Goal: Communication & Community: Answer question/provide support

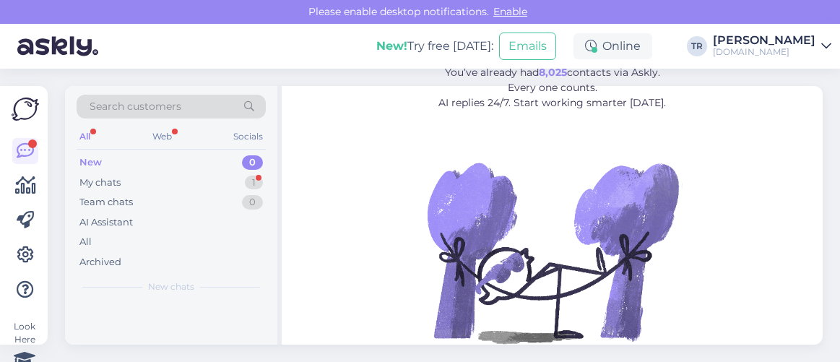
click at [201, 181] on div "My chats 1" at bounding box center [171, 183] width 189 height 20
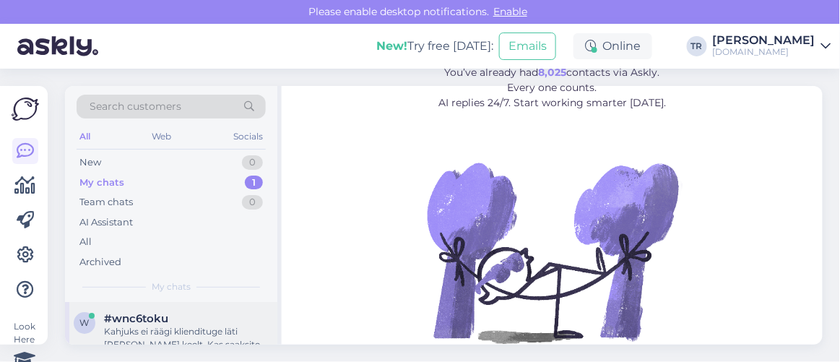
click at [182, 308] on div "w #wnc6toku Kahjuks ei räägi kliendituge läti [PERSON_NAME] keelt. Kas saaksite…" at bounding box center [171, 334] width 212 height 65
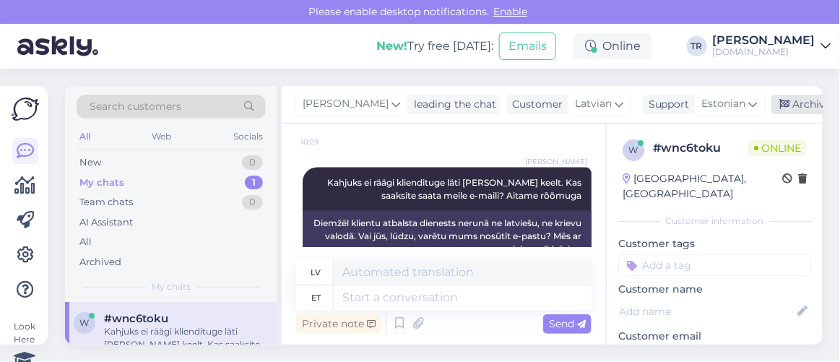
click at [788, 105] on div "Archive chat" at bounding box center [816, 104] width 91 height 19
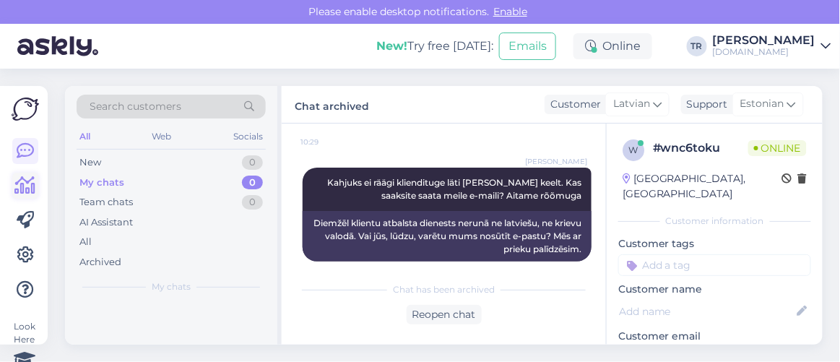
click at [26, 187] on icon at bounding box center [25, 185] width 21 height 17
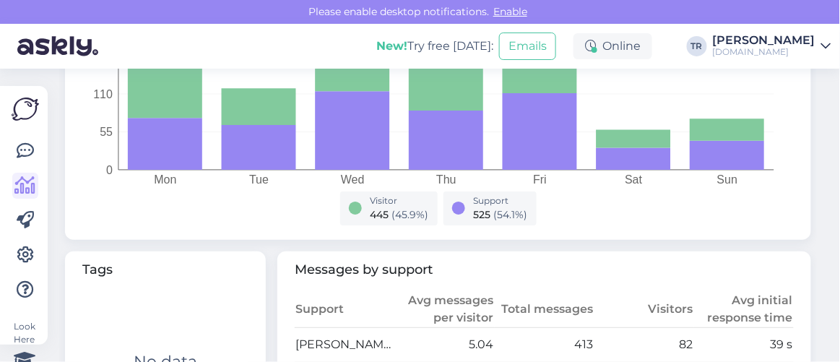
scroll to position [656, 0]
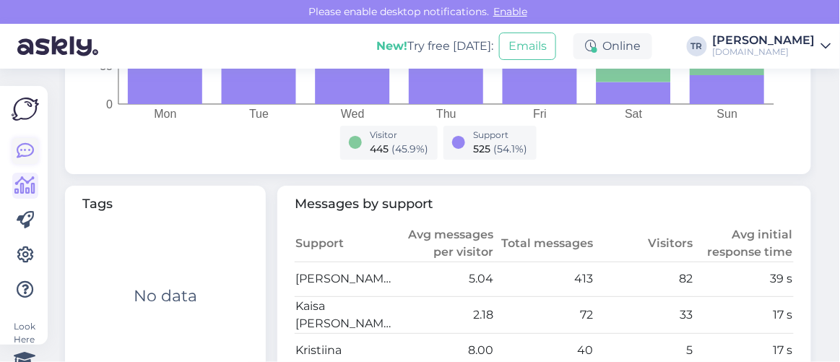
click at [28, 154] on icon at bounding box center [25, 150] width 17 height 17
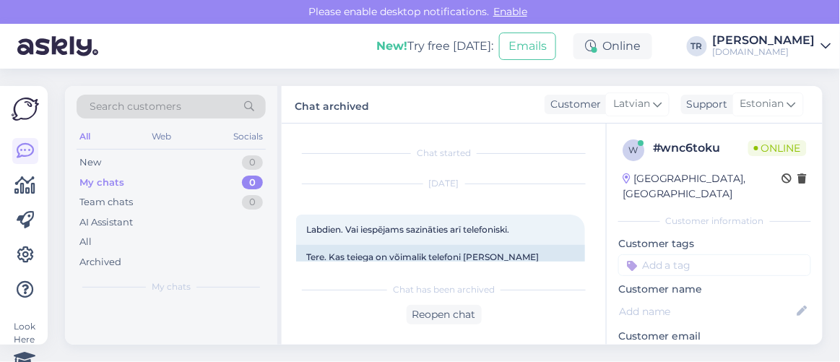
scroll to position [545, 0]
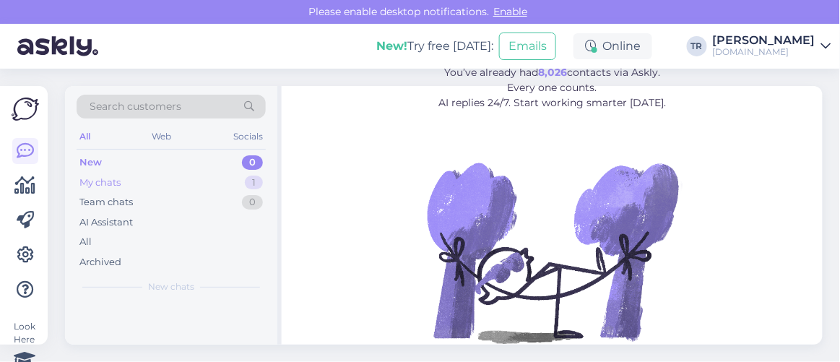
click at [149, 178] on div "My chats 1" at bounding box center [171, 183] width 189 height 20
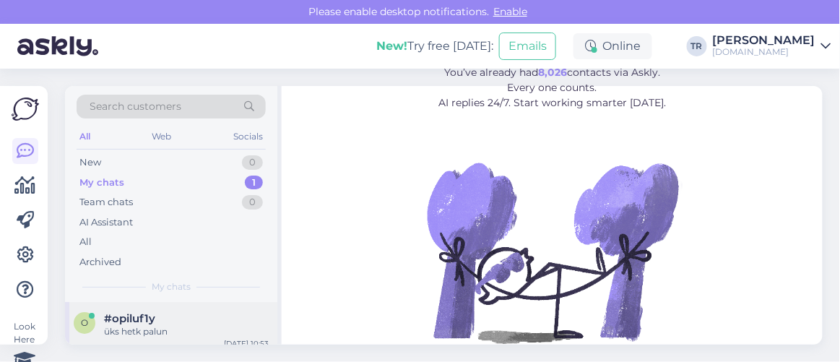
click at [135, 306] on div "o #opiluf1y üks hetk palun Aug 22 10:53" at bounding box center [171, 328] width 212 height 52
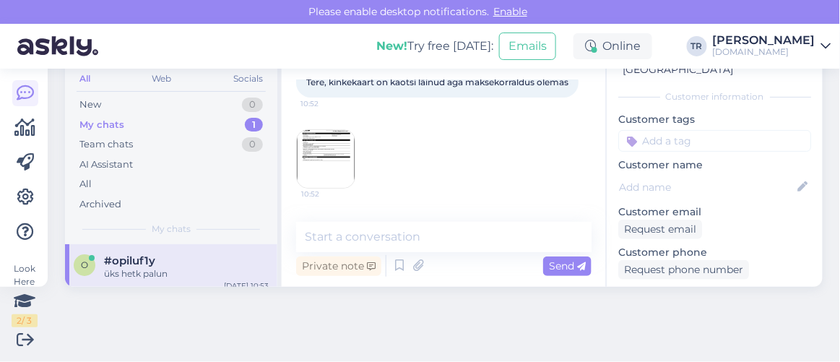
scroll to position [131, 0]
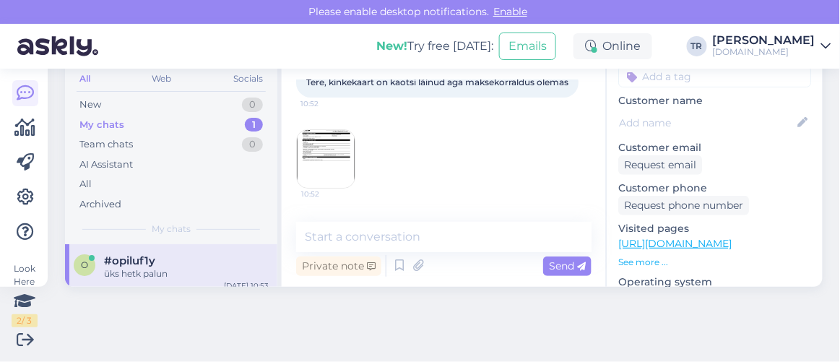
click at [332, 164] on img at bounding box center [326, 159] width 58 height 58
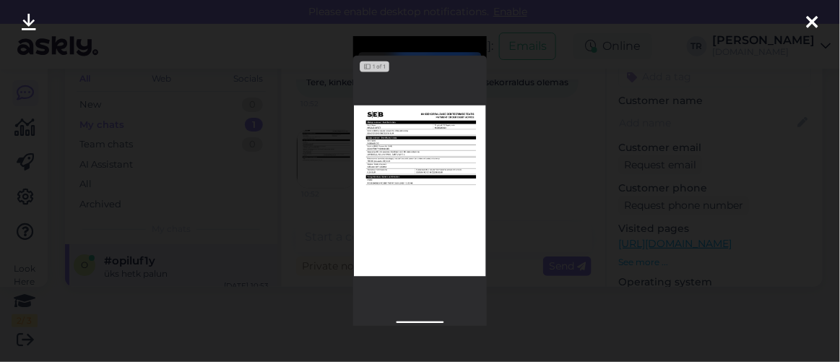
click at [442, 161] on img at bounding box center [420, 181] width 134 height 290
click at [412, 175] on img at bounding box center [420, 181] width 134 height 290
click at [811, 26] on icon at bounding box center [813, 23] width 12 height 19
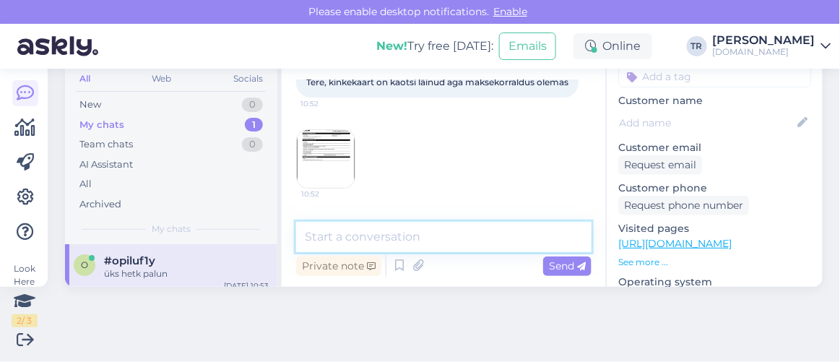
click at [458, 237] on textarea at bounding box center [443, 237] width 295 height 30
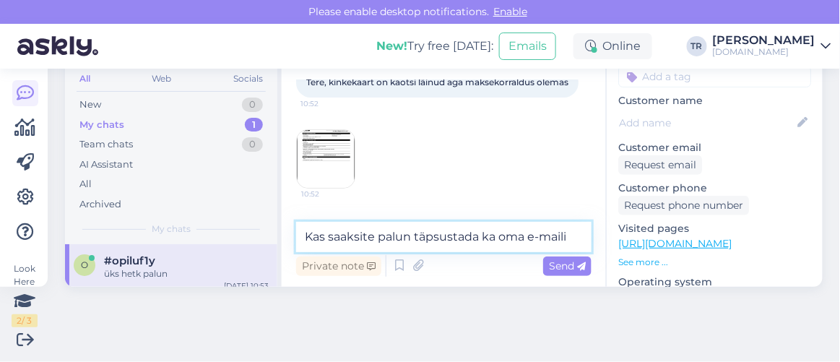
type textarea "Kas saaksite palun täpsustada ka oma e-maili?"
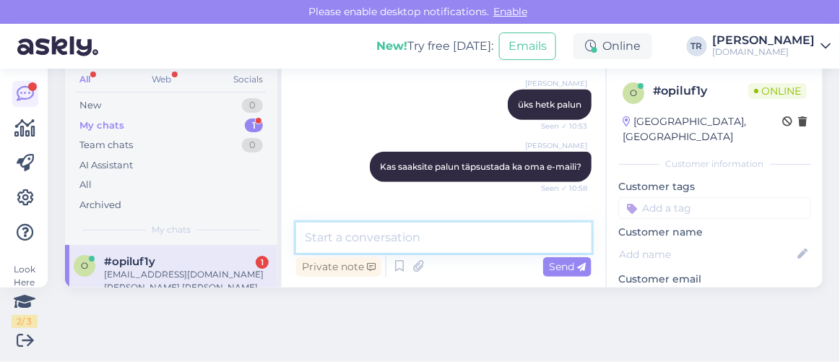
scroll to position [58, 0]
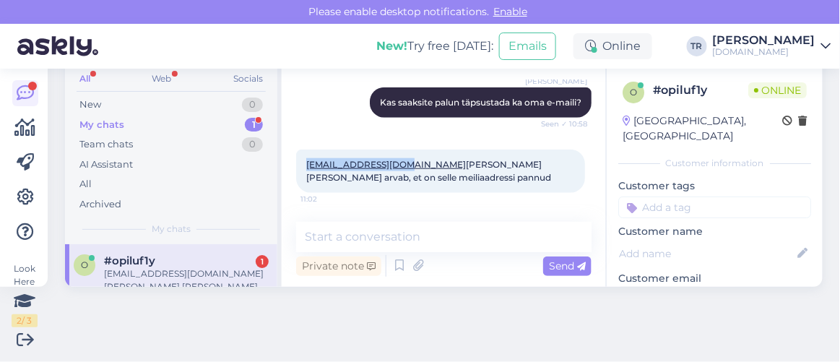
drag, startPoint x: 407, startPoint y: 151, endPoint x: 308, endPoint y: 152, distance: 98.9
click at [308, 152] on div "siretmgs9@gmail.com Ema ostis selle ja arvab, et on selle meiliaadressi pannud …" at bounding box center [440, 170] width 289 height 43
copy link "siretmgs9@gmail.com"
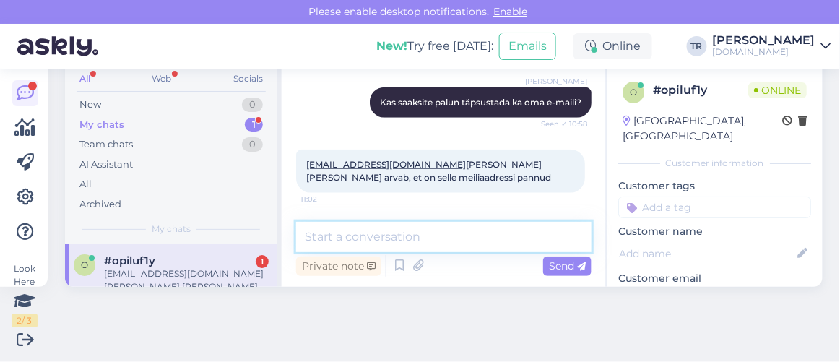
click at [424, 232] on textarea at bounding box center [443, 237] width 295 height 30
type textarea "Üks hetk"
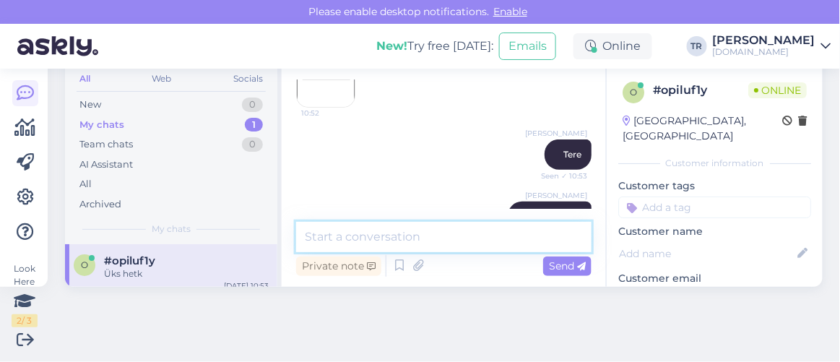
scroll to position [105, 0]
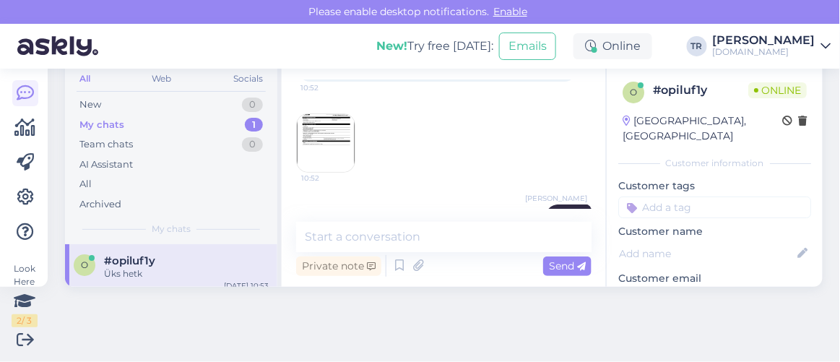
click at [335, 144] on img at bounding box center [326, 143] width 58 height 58
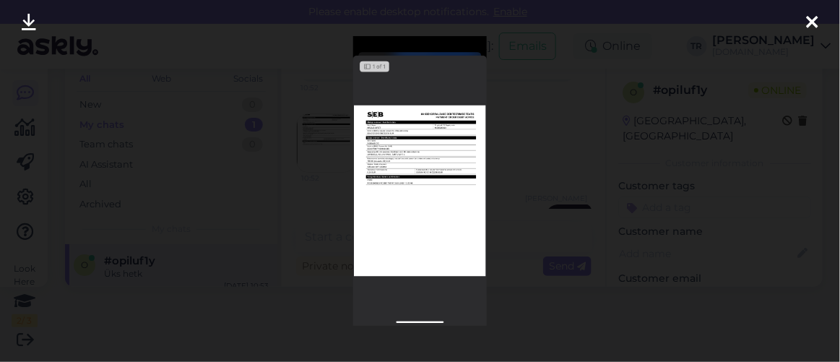
drag, startPoint x: 27, startPoint y: 18, endPoint x: 64, endPoint y: 27, distance: 37.8
click at [27, 18] on icon at bounding box center [29, 23] width 14 height 19
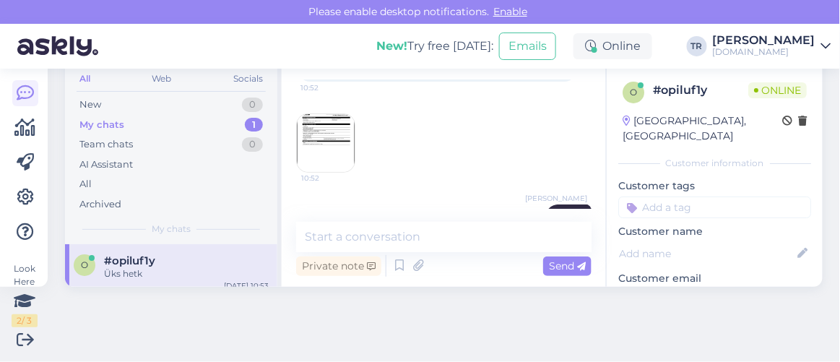
click at [339, 147] on img at bounding box center [326, 143] width 58 height 58
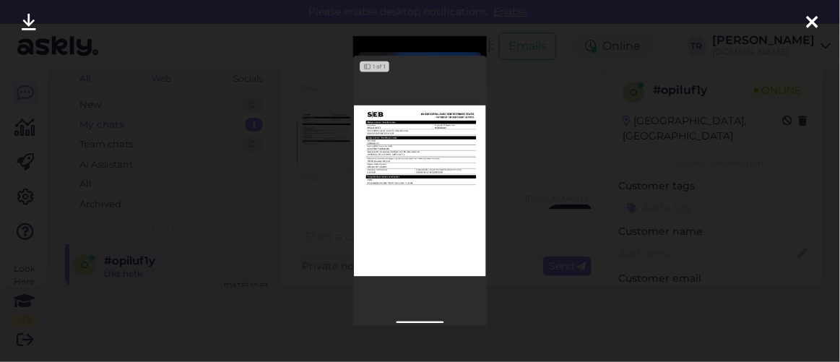
drag, startPoint x: 811, startPoint y: 20, endPoint x: 707, endPoint y: 74, distance: 116.9
click at [812, 20] on icon at bounding box center [813, 23] width 12 height 19
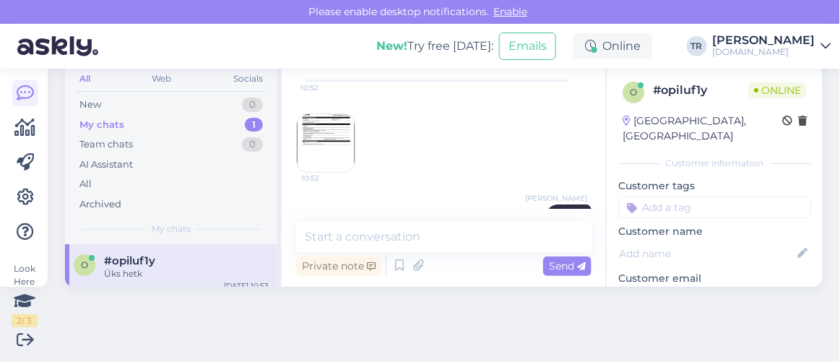
click at [323, 142] on img at bounding box center [326, 143] width 58 height 58
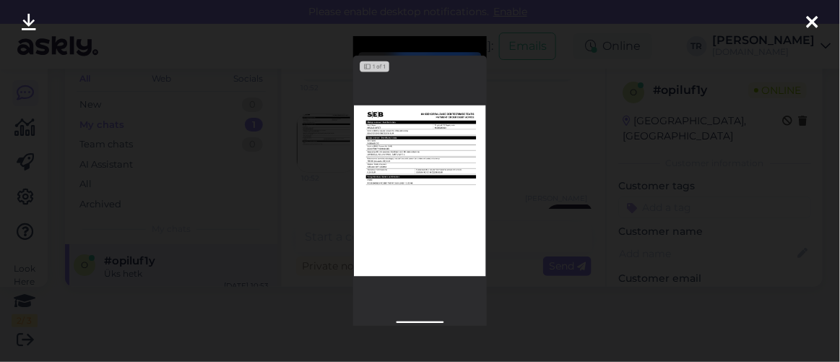
click at [427, 182] on img at bounding box center [420, 181] width 134 height 290
click at [807, 19] on icon at bounding box center [813, 23] width 12 height 19
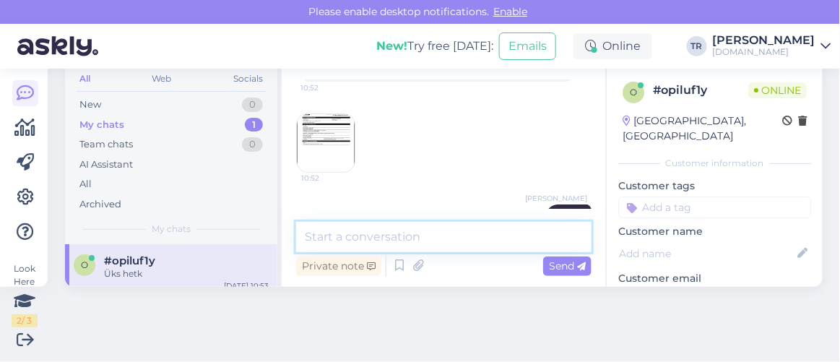
click at [420, 239] on textarea at bounding box center [443, 237] width 295 height 30
paste textarea "siretmgs9@gmail.com"
type textarea "Saatsin kinkekaardi uuesti e-mailile siretmgs9@gmail.com"
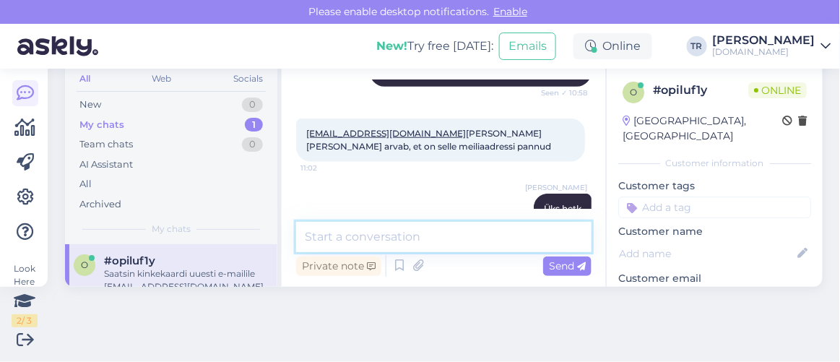
scroll to position [508, 0]
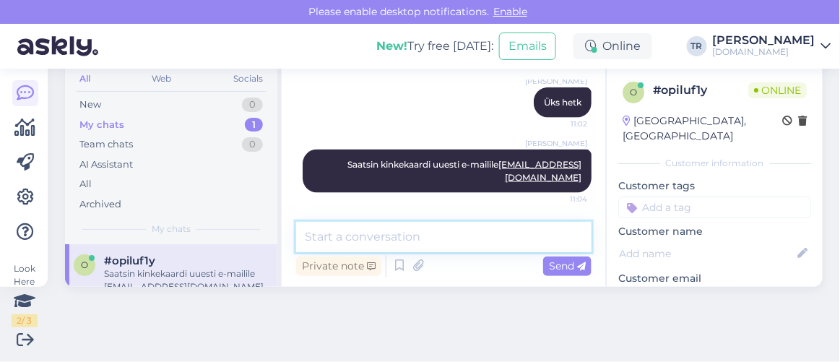
click at [469, 239] on textarea at bounding box center [443, 237] width 295 height 30
type textarea "Kas saan veel abiks olla?"
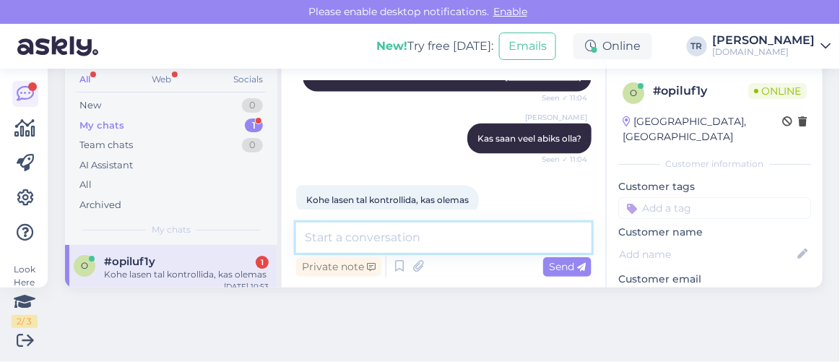
scroll to position [58, 0]
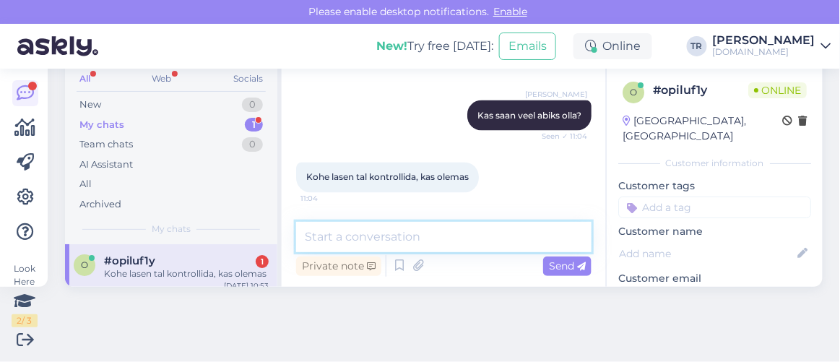
click at [410, 231] on textarea at bounding box center [443, 237] width 295 height 30
click at [411, 231] on textarea at bounding box center [443, 237] width 295 height 30
click at [472, 231] on textarea at bounding box center [443, 237] width 295 height 30
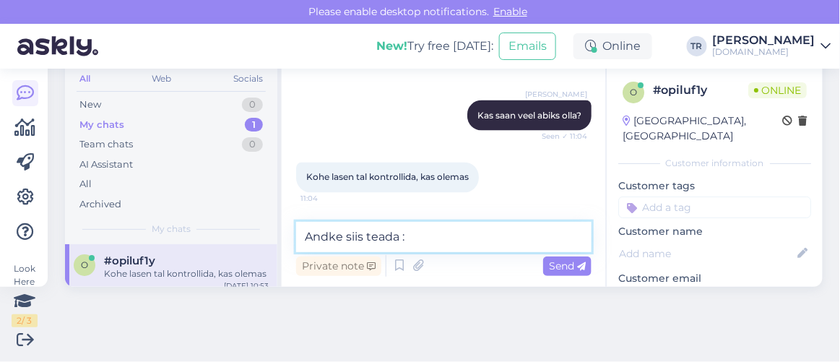
type textarea "Andke siis teada :)"
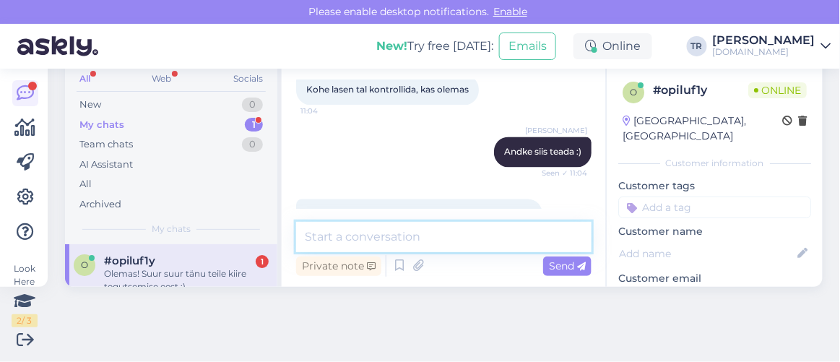
scroll to position [757, 0]
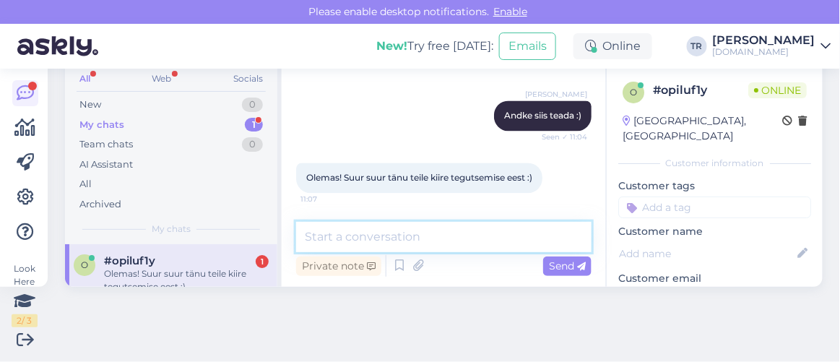
click at [412, 223] on textarea at bounding box center [443, 237] width 295 height 30
type textarea "Pole tänu väärt. Ilusat päeva! :)"
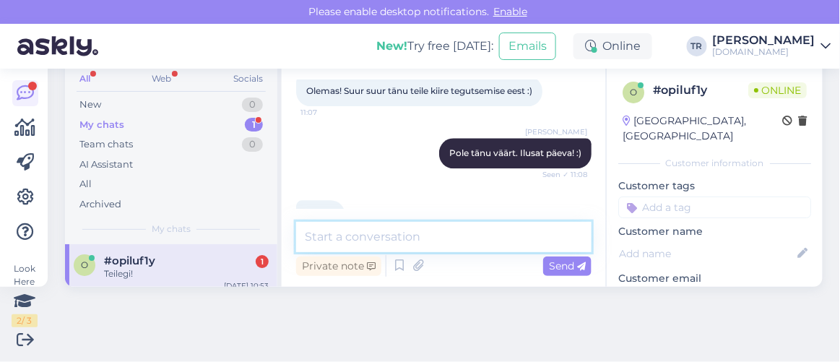
scroll to position [881, 0]
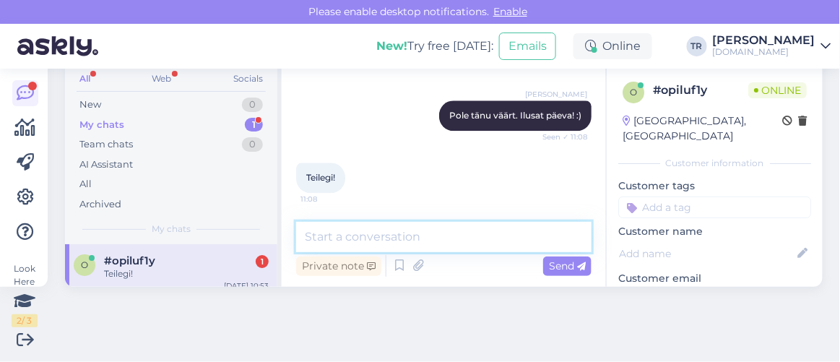
click at [389, 231] on textarea at bounding box center [443, 237] width 295 height 30
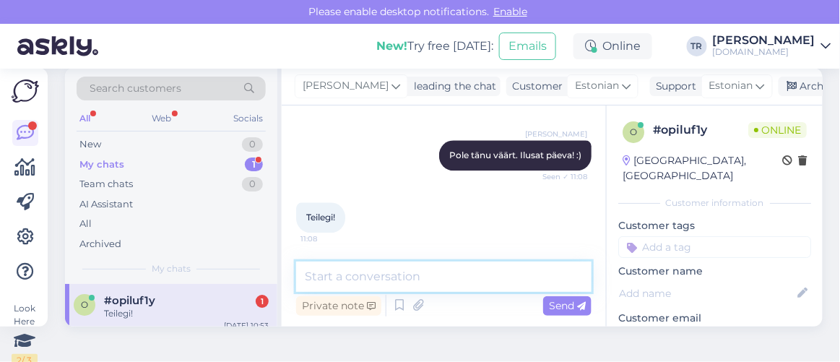
scroll to position [0, 0]
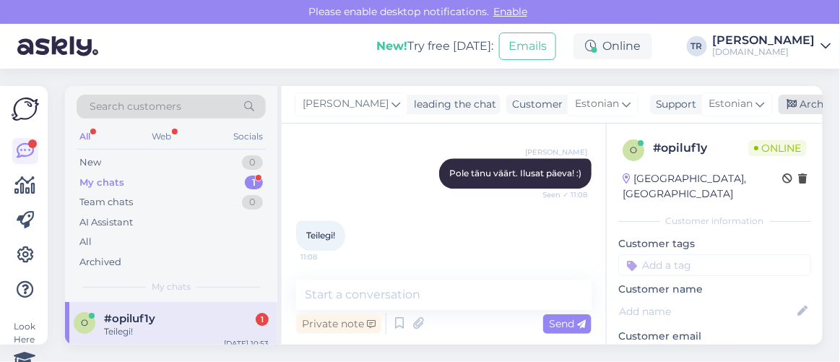
click at [787, 109] on icon at bounding box center [792, 105] width 10 height 10
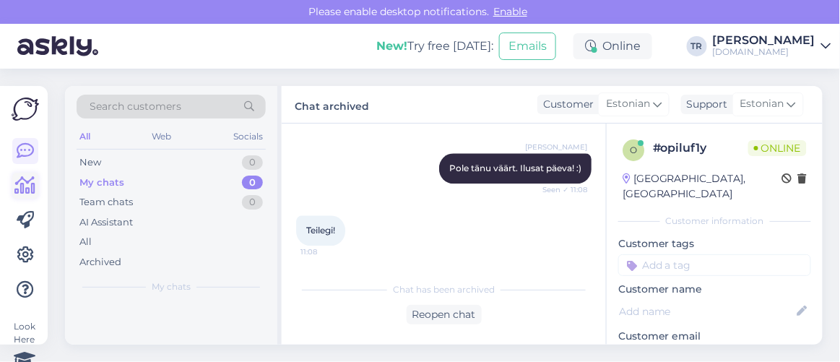
click at [27, 183] on icon at bounding box center [25, 185] width 21 height 17
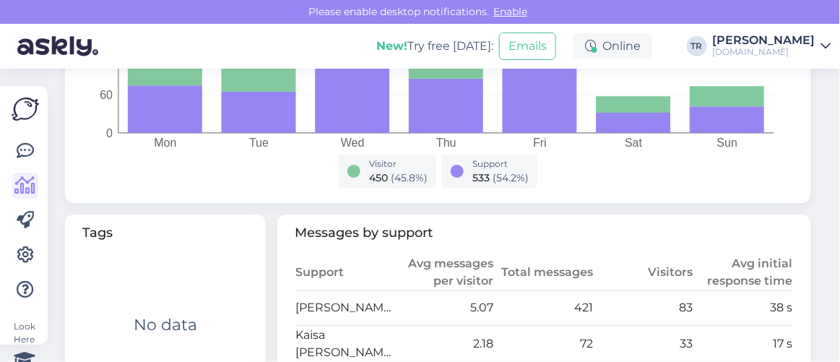
scroll to position [721, 0]
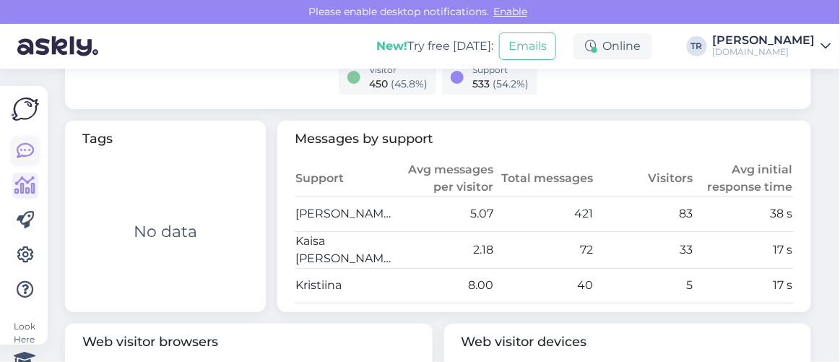
click at [31, 148] on icon at bounding box center [25, 150] width 17 height 17
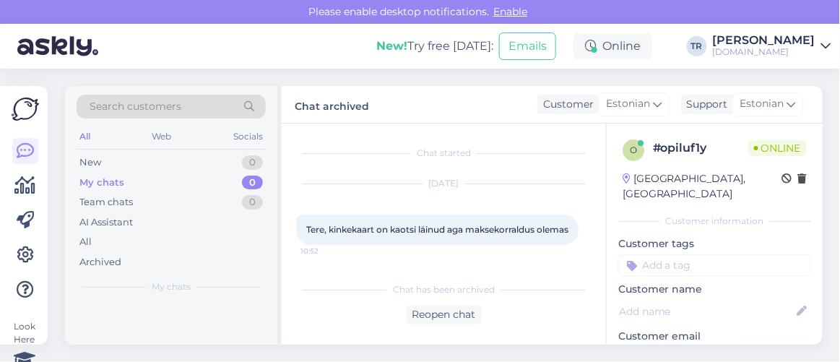
scroll to position [288, 0]
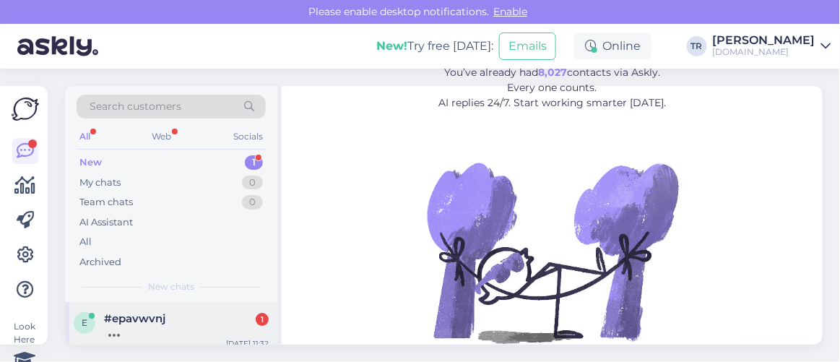
click at [180, 335] on div at bounding box center [186, 331] width 165 height 13
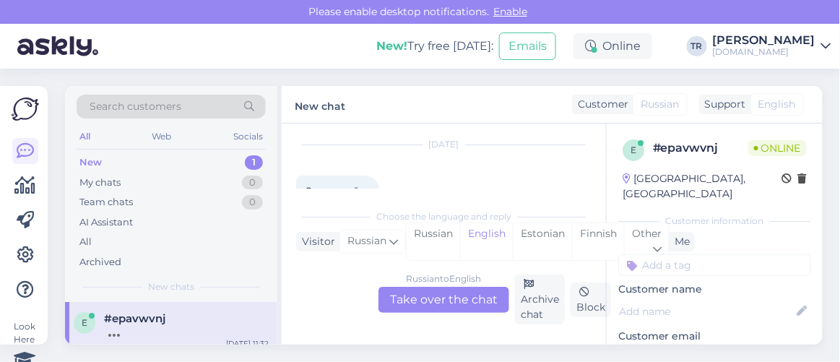
scroll to position [71, 0]
click at [542, 235] on div "Estonian" at bounding box center [542, 241] width 59 height 37
click at [458, 293] on div "Russian to Estonian Take over the chat" at bounding box center [443, 300] width 131 height 26
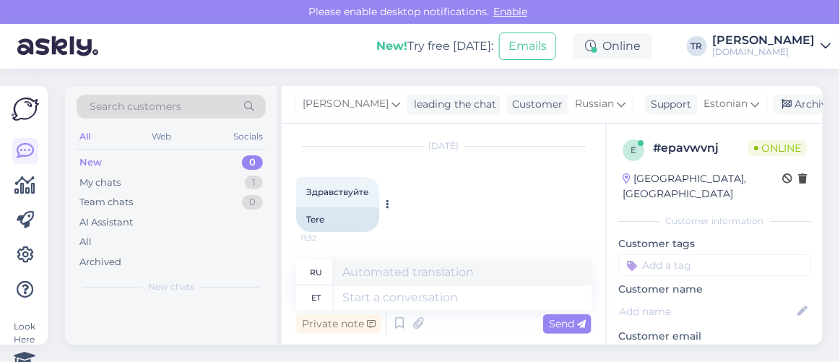
click at [306, 191] on span "Здравствуйте" at bounding box center [337, 191] width 63 height 11
drag, startPoint x: 305, startPoint y: 191, endPoint x: 370, endPoint y: 190, distance: 65.0
click at [370, 190] on div "Здравствуйте 11:32" at bounding box center [337, 192] width 83 height 30
copy span "Здравствуйте"
click at [383, 295] on textarea at bounding box center [463, 297] width 258 height 25
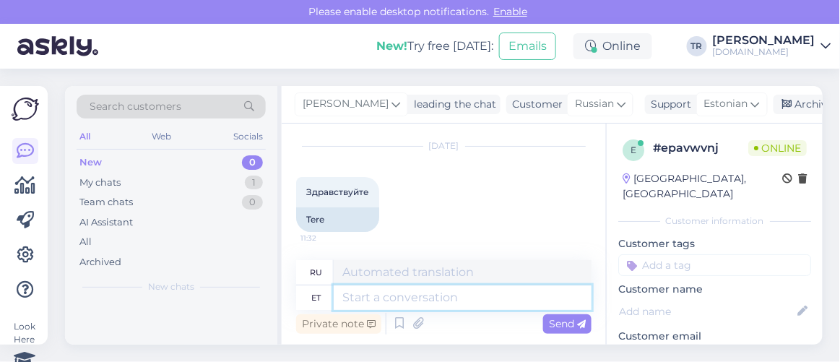
paste textarea "Здравствуйте"
type textarea "Здравствуйте"
type textarea "Привет"
type textarea "Здравствуйте"
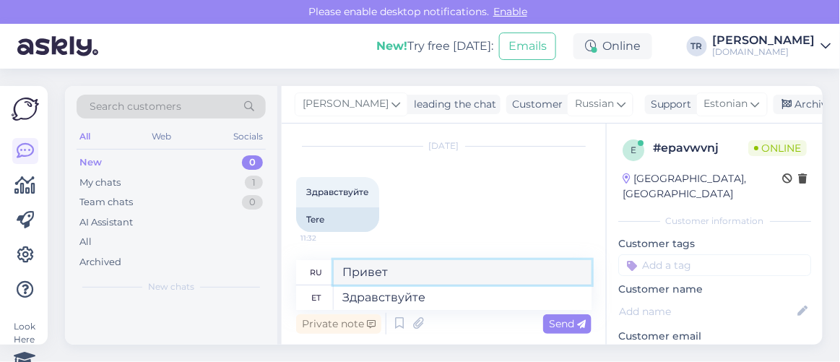
drag, startPoint x: 390, startPoint y: 278, endPoint x: 310, endPoint y: 278, distance: 80.1
click at [310, 278] on div "ru Привет" at bounding box center [443, 272] width 295 height 25
paste textarea "дравствуйте"
type textarea "Здравствуйте"
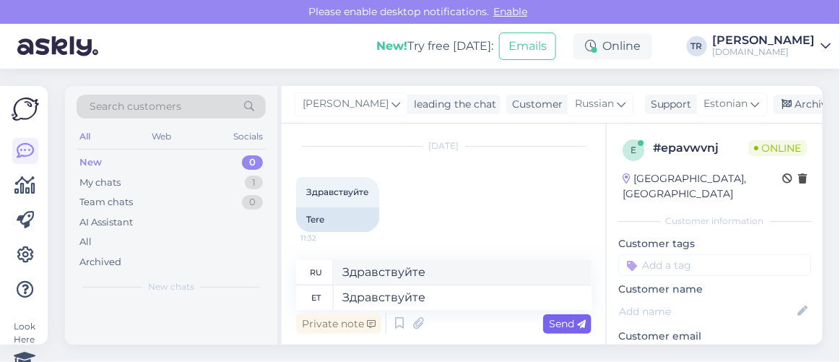
click at [550, 321] on span "Send" at bounding box center [567, 323] width 37 height 13
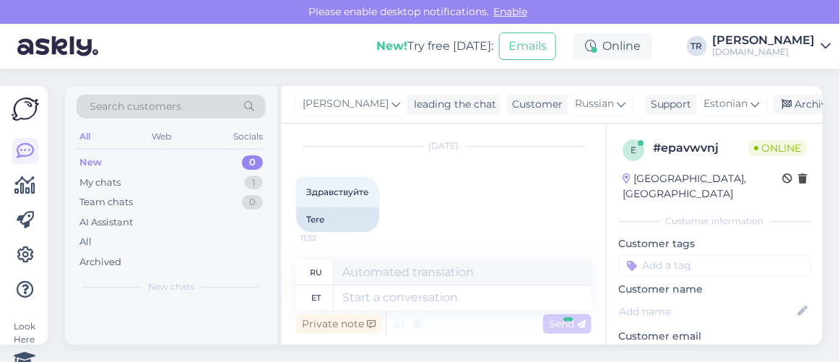
scroll to position [58, 0]
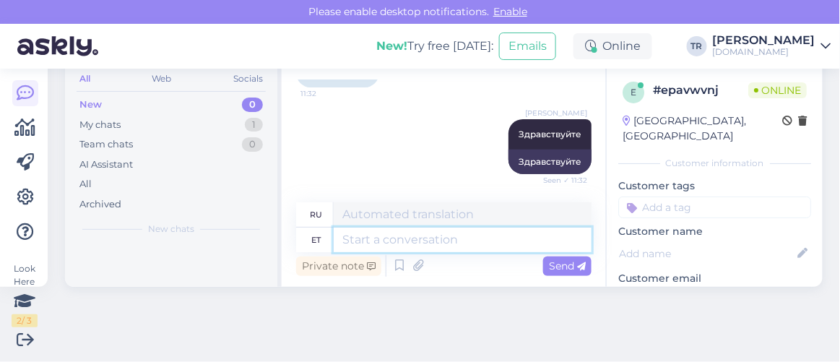
click at [443, 235] on textarea at bounding box center [463, 239] width 258 height 25
type textarea "Kuidas sa"
type textarea "Как"
type textarea "Kuidas saan ab"
type textarea "Как я могу"
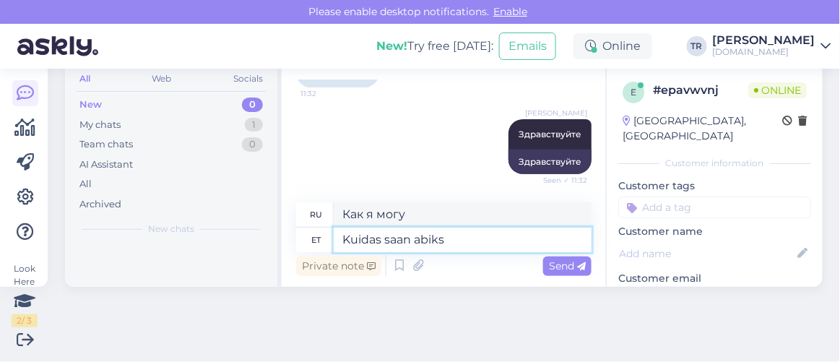
type textarea "Kuidas saan abiks o"
type textarea "Чем я могу помочь?"
type textarea "Kuidas saan abiks olla?"
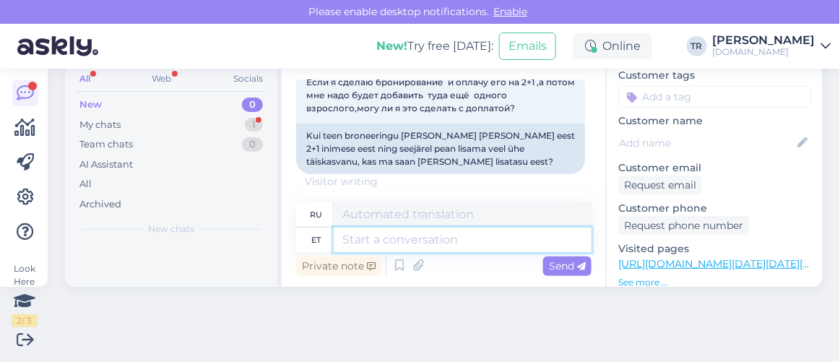
scroll to position [131, 0]
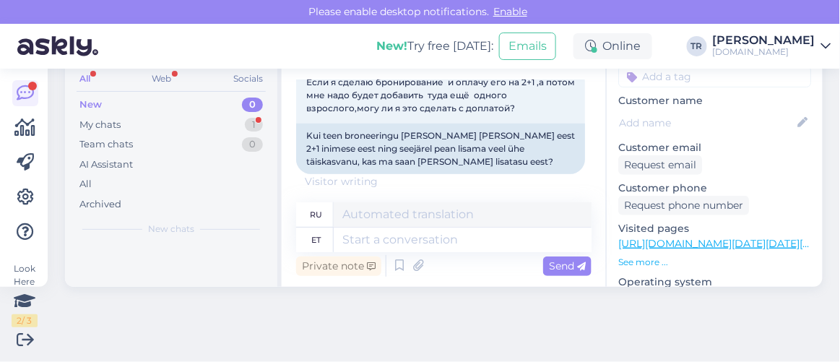
click at [688, 237] on link "https://hookusbookus.com/et/hotellid-spaad/tervise-paradiisi-spaa-hotell-veekes…" at bounding box center [764, 243] width 292 height 13
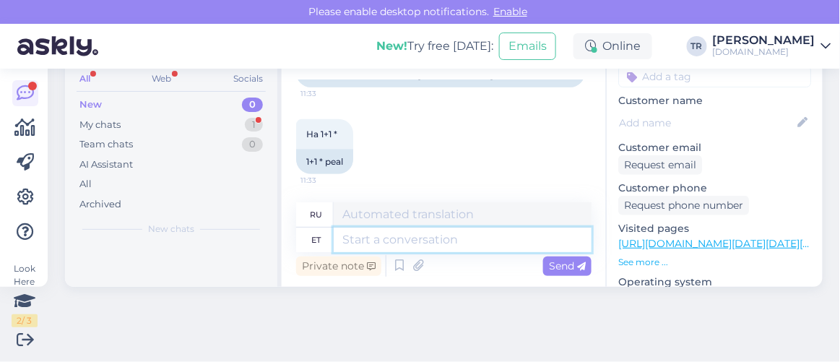
click at [414, 237] on textarea at bounding box center [463, 239] width 258 height 25
paste textarea "Tervise Paradiisi spaa-hotell & veekeskus"
type textarea "Tervise Paradiisi spaa-hotell & veekeskus"
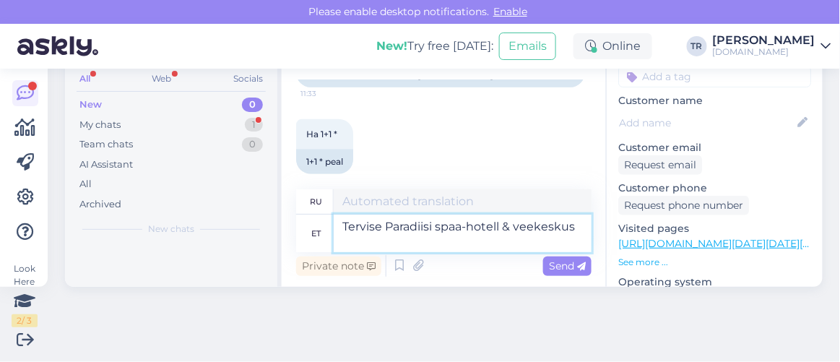
type textarea "Спа-отель и аквапарк Health Paradise"
click at [347, 223] on textarea "Tervise Paradiisi spaa-hotell & veekeskus" at bounding box center [463, 233] width 258 height 38
click at [344, 225] on textarea "Tervise Paradiisi spaa-hotell & veekeskus" at bounding box center [463, 233] width 258 height 38
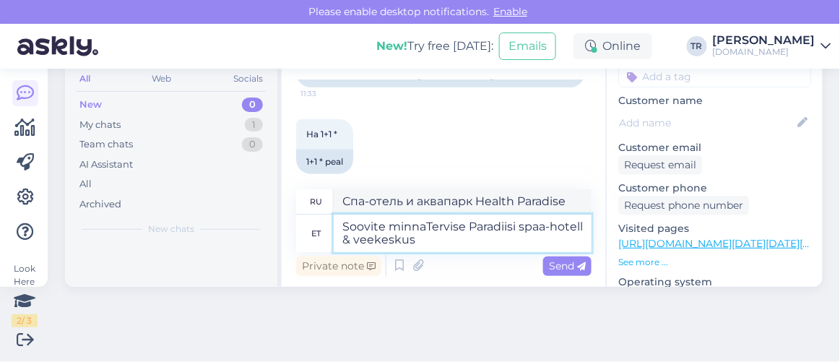
type textarea "Soovite minna Tervise Paradiisi spaa-hotell & veekeskus"
type textarea "Вы хотите поехать в спа-отель и аквапарк Tervise Paradiisi"
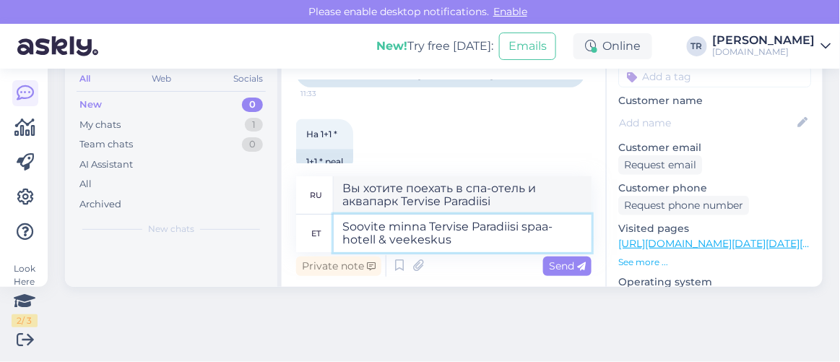
click at [466, 241] on textarea "Soovite minna Tervise Paradiisi spaa-hotell & veekeskus" at bounding box center [463, 233] width 258 height 38
type textarea "Soovite minna Tervise Paradiisi spaa-hotell & veekeskususesse?"
type textarea "Хотите посетить спа-отель и водный центр Tervise Paradiisi?"
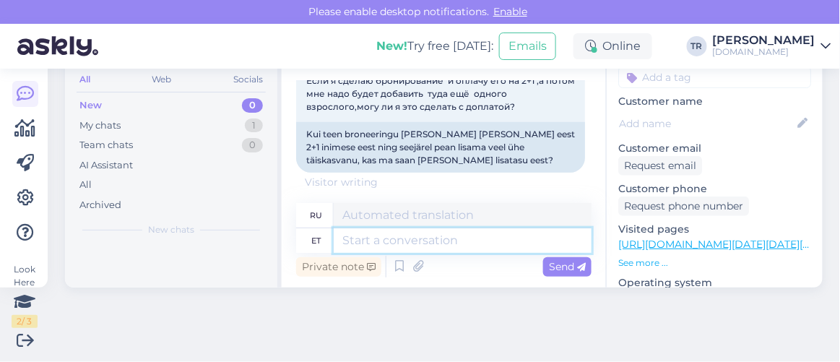
scroll to position [58, 0]
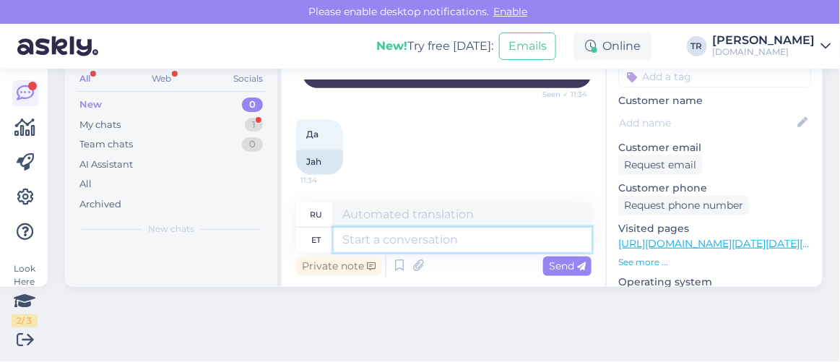
click at [464, 241] on textarea at bounding box center [463, 239] width 258 height 25
type textarea "Puhkama o"
type textarea "Отдых"
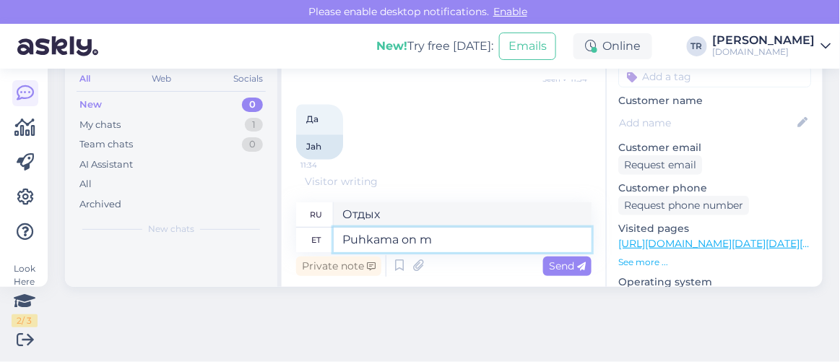
type textarea "Puhkama on mi"
type textarea "Пришло время отдохнуть."
type textarea "Puhkama on minemas"
type textarea "Собираюсь в отпуск"
type textarea "Puhkama on minemas kolm t"
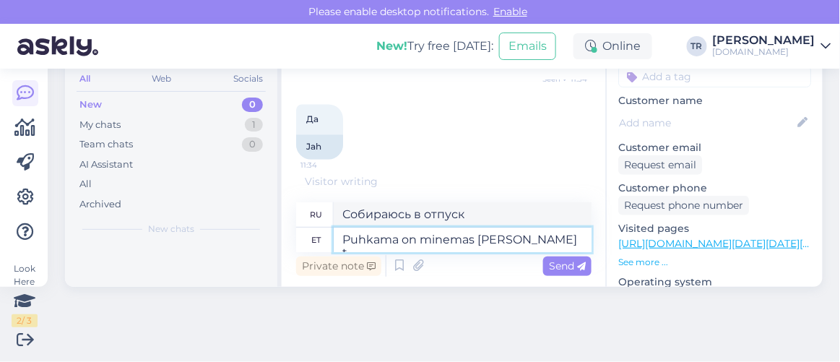
type textarea "Трое едут в отпуск."
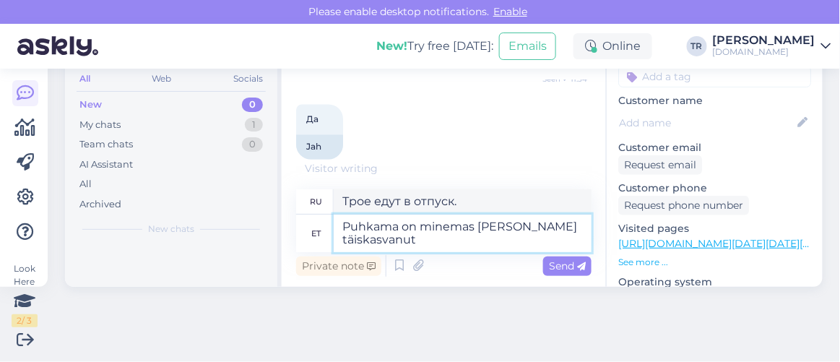
type textarea "Puhkama on minemas kolm täiskasvanut?"
type textarea "Трое взрослых отправляются в отпуск?"
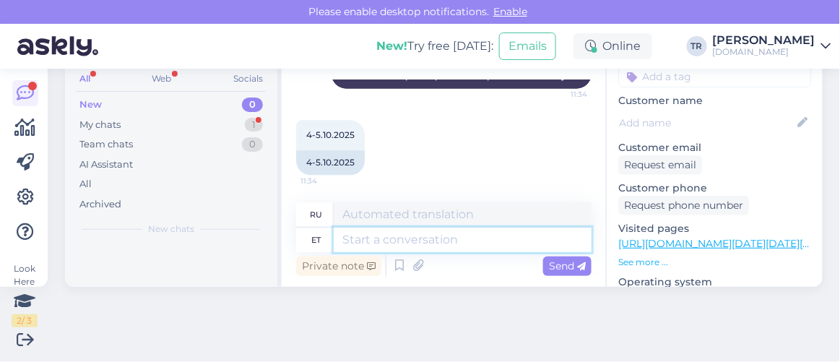
scroll to position [895, 0]
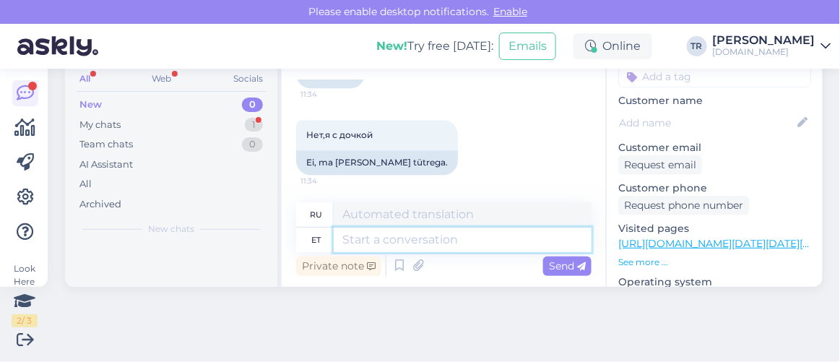
click at [393, 237] on textarea at bounding box center [463, 239] width 258 height 25
click at [394, 237] on textarea at bounding box center [463, 239] width 258 height 25
click at [395, 237] on textarea at bounding box center [463, 239] width 258 height 25
click at [396, 237] on textarea at bounding box center [463, 239] width 258 height 25
click at [397, 235] on textarea at bounding box center [463, 239] width 258 height 25
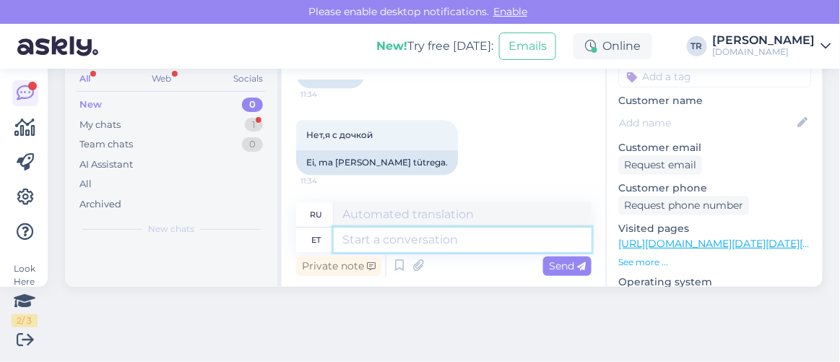
click at [397, 235] on textarea at bounding box center [463, 239] width 258 height 25
click at [418, 239] on textarea at bounding box center [463, 239] width 258 height 25
type textarea "Alguses saa"
type textarea "В начале"
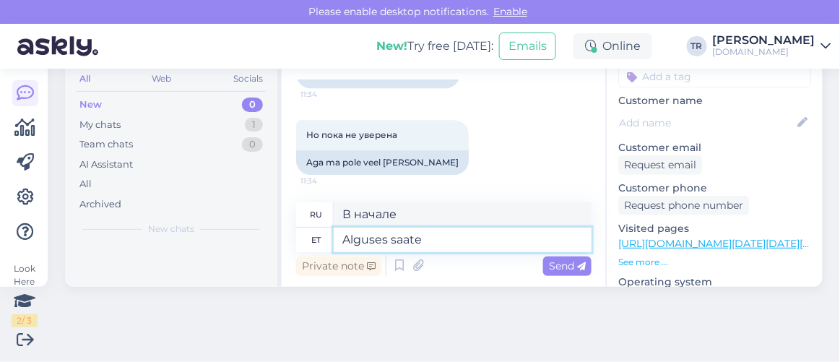
type textarea "Alguses saate b"
type textarea "Сначала вы можете"
type textarea "Alguses saate broneerida"
type textarea "Вы можете забронировать в начале"
type textarea "Alguses saate broneerida ühele t"
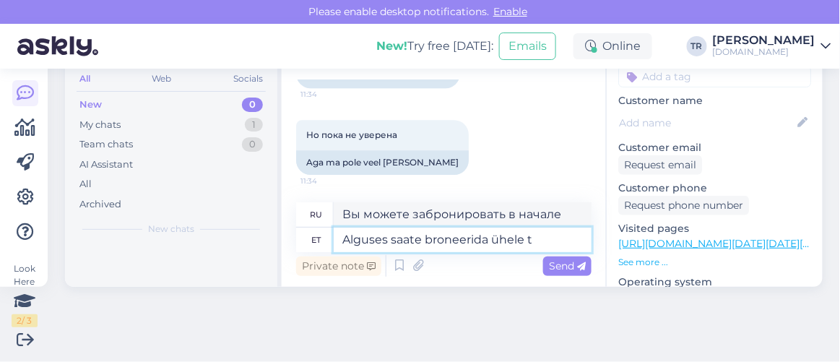
type textarea "Сначала вы можете забронировать на одного"
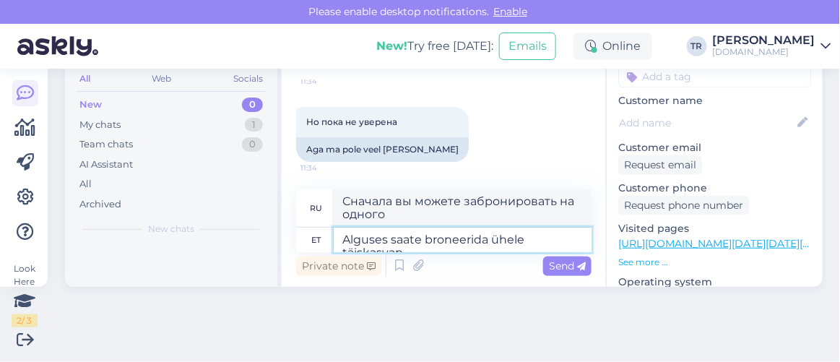
scroll to position [1083, 0]
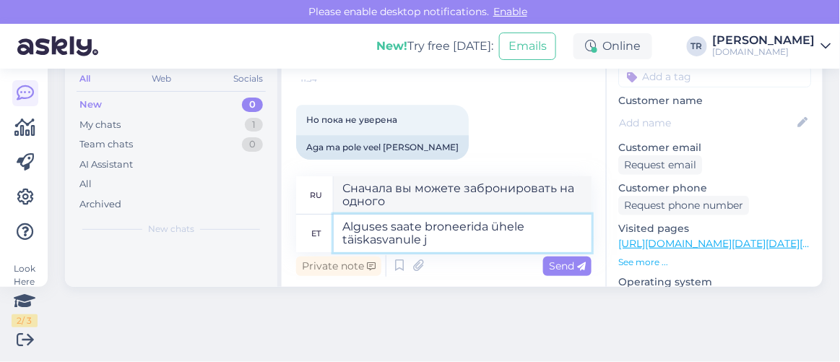
type textarea "Alguses saate broneerida ühele täiskasvanule ja"
type textarea "Первоначально вы можете забронировать для одного взрослого."
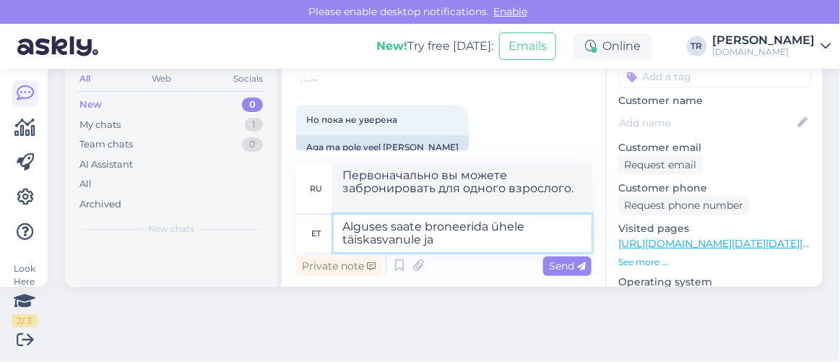
type textarea "Alguses saate broneerida ühele täiskasvanule ja l"
type textarea "Первоначально вы можете забронировать для одного взрослого и"
type textarea "Alguses saate broneerida ühele täiskasvanule ja lapsele, h"
type textarea "Первоначально вы можете забронировать для одного взрослого и одного ребенка,"
type textarea "Alguses saate broneerida ühele täiskasvanule ja lapsele, hiljem k"
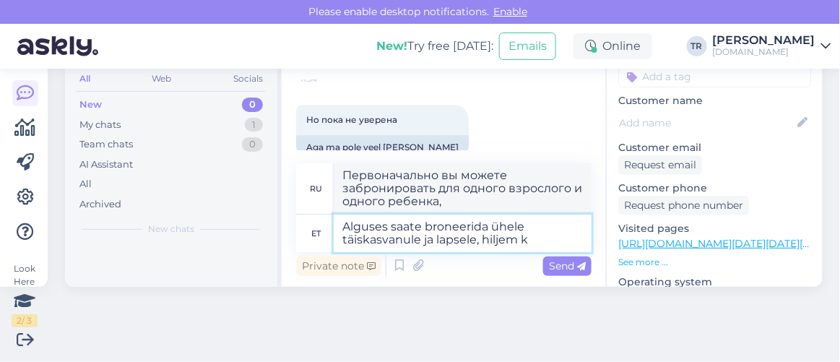
type textarea "Сначала вы можете забронировать для одного взрослого и одного ребенка, позже"
type textarea "Alguses saate broneerida ühele täiskasvanule ja lapsele, hiljem kui sel"
type textarea "Сначала вы можете забронировать для одного взрослого и одного ребенка, позже, е…"
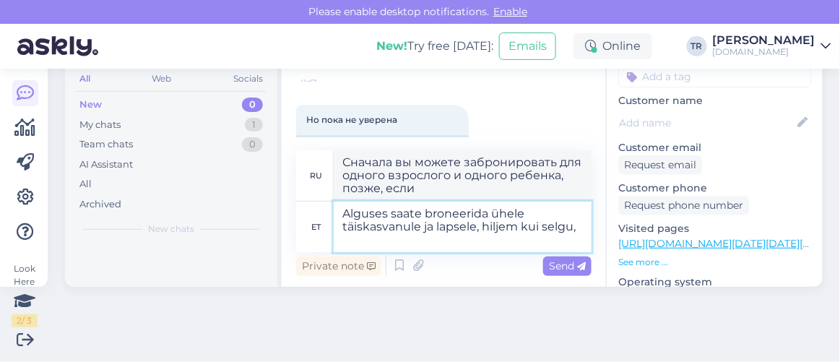
type textarea "Alguses saate broneerida ühele täiskasvanule ja lapsele, hiljem kui selgu"
type textarea "Сначала вы можете забронировать для одного взрослого и одного ребенка, позже, е…"
type textarea "Alguses saate broneerida ühele täiskasvanule ja lapsele, hiljem kui selgub, et …"
type textarea "Сначала вы можете забронировать для одного взрослого и одного ребенка, позже, е…"
type textarea "Alguses saate broneerida ühele täiskasvanule ja lapsele, hiljem kui selgub, et …"
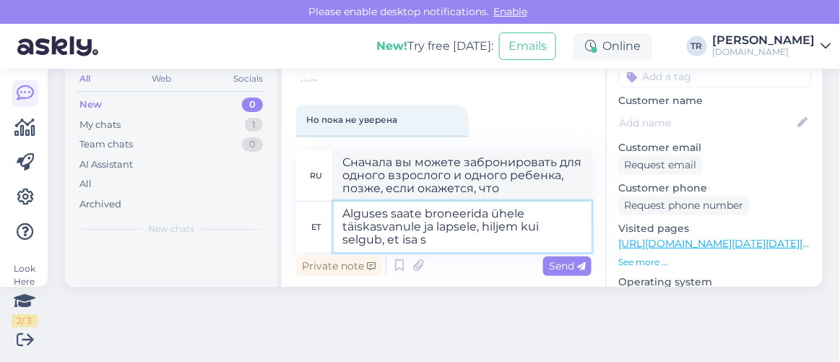
type textarea "Сначала вы можете забронировать для одного взрослого и одного ребенка, позже, е…"
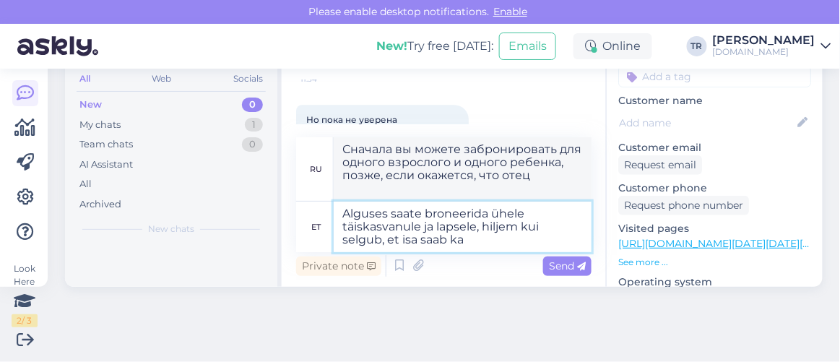
type textarea "Alguses saate broneerida ühele täiskasvanule ja lapsele, hiljem kui selgub, et …"
type textarea "Сначала вы можете забронировать для одного взрослого и одного ребенка, позже, е…"
type textarea "Alguses saate broneerida ühele täiskasvanule ja lapsele, hiljem kui selgub, et …"
type textarea "Сначала вы можете забронировать для одного взрослого и одного ребенка, позже, е…"
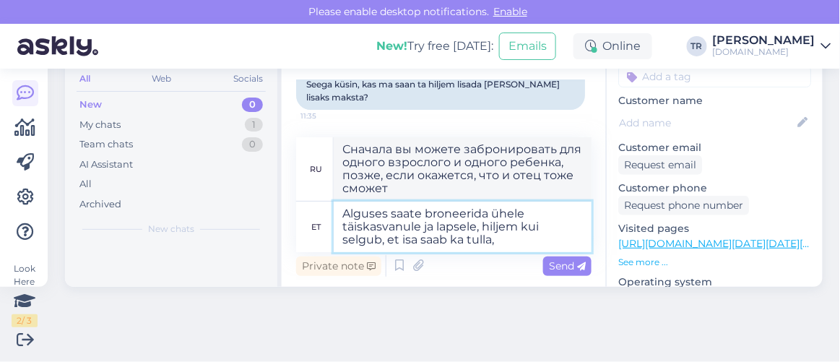
type textarea "Alguses saate broneerida ühele täiskasvanule ja lapsele, hiljem kui selgub, et …"
type textarea "Сначала вы можете забронировать для одного взрослого и одного ребенка, позже, е…"
type textarea "Alguses saate broneerida ühele täiskasvanule ja lapsele, hiljem kui selgub, et …"
type textarea "Сначала вы можете забронировать для одного взрослого и одного ребенка, позже, е…"
type textarea "Alguses saate broneerida ühele täiskasvanule ja lapsele, hiljem kui selgub, et …"
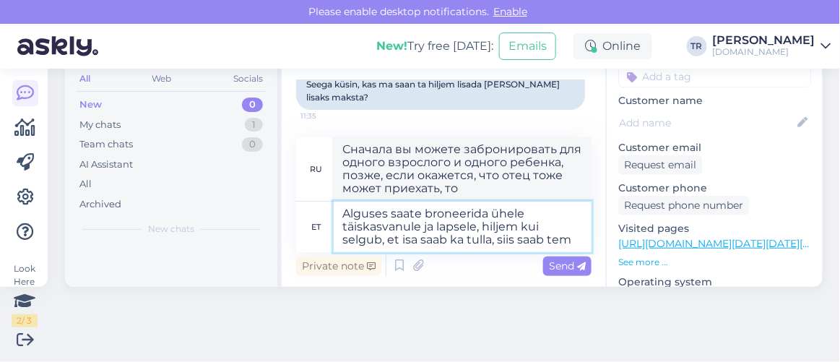
type textarea "Сначала вы можете забронировать для одного взрослого и одного ребенка, позже, е…"
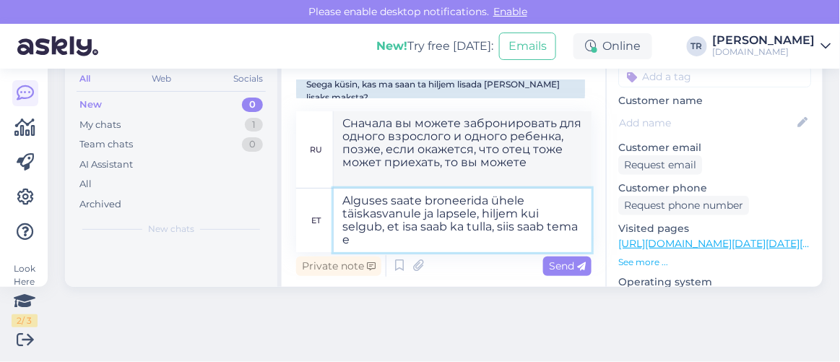
type textarea "Alguses saate broneerida ühele täiskasvanule ja lapsele, hiljem kui selgub, et …"
type textarea "Сначала вы можете забронировать для одного взрослого и одного ребенка, позже, е…"
type textarea "Alguses saate broneerida ühele täiskasvanule ja lapsele, hiljem kui selgub, et …"
type textarea "Сначала вы можете забронировать для одного взрослого и одного ребенка, позже, е…"
type textarea "Alguses saate broneerida ühele täiskasvanule ja lapsele, hiljem kui selgub, et …"
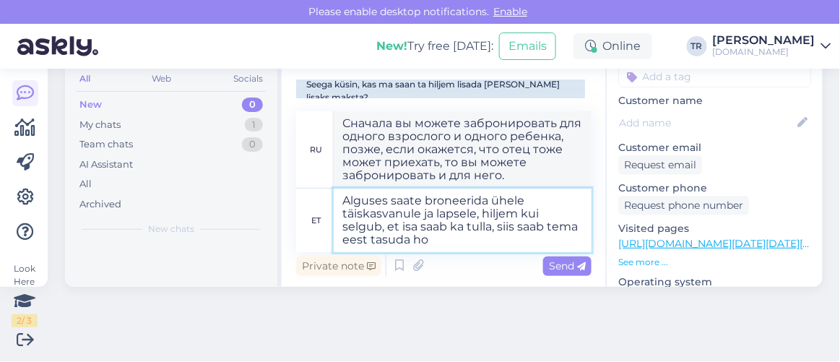
type textarea "Сначала вы можете забронировать для одного взрослого и одного ребенка, позже, е…"
type textarea "Alguses saate broneerida ühele täiskasvanule ja lapsele, hiljem kui selgub, et …"
type textarea "Сначала вы можете забронировать номер для одного взрослого и одного ребенка, по…"
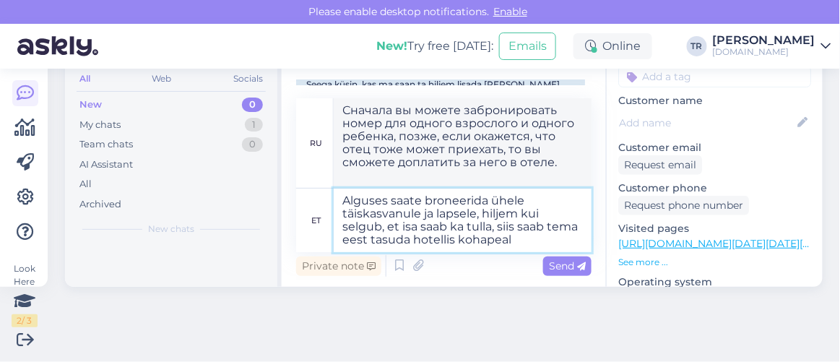
type textarea "Alguses saate broneerida ühele täiskasvanule ja lapsele, hiljem kui selgub, et …"
type textarea "Сначала вы можете забронировать номер для одного взрослого и одного ребенка, по…"
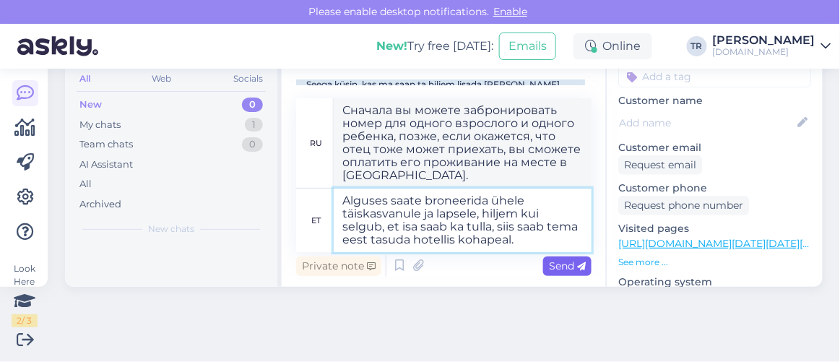
type textarea "Alguses saate broneerida ühele täiskasvanule ja lapsele, hiljem kui selgub, et …"
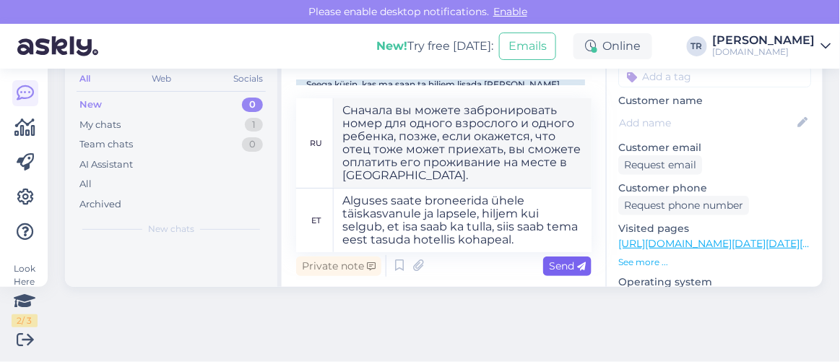
click at [577, 264] on icon at bounding box center [581, 266] width 9 height 9
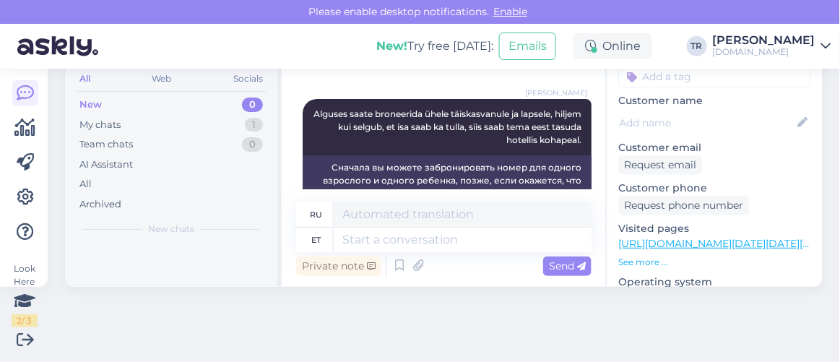
scroll to position [1333, 0]
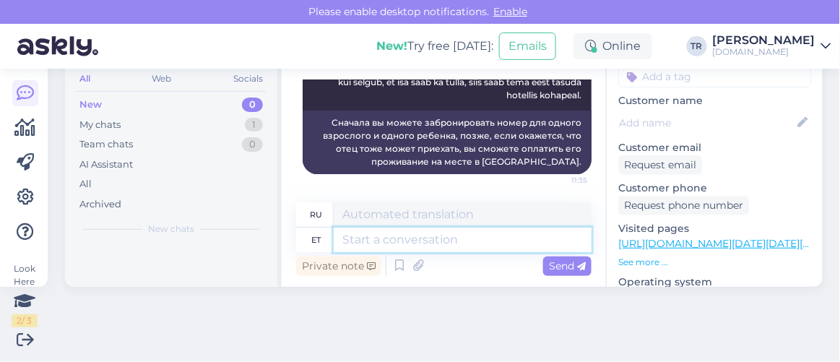
click at [438, 241] on textarea at bounding box center [463, 239] width 258 height 25
type textarea "Saab i"
type textarea "Может"
type textarea "Saab ikka, t"
type textarea "Вы все еще можете,"
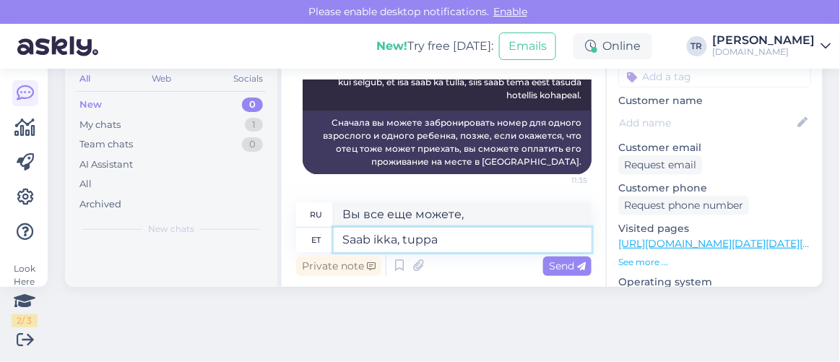
type textarea "Saab ikka, tuppa m"
type textarea "Вы все равно можете зайти в комнату."
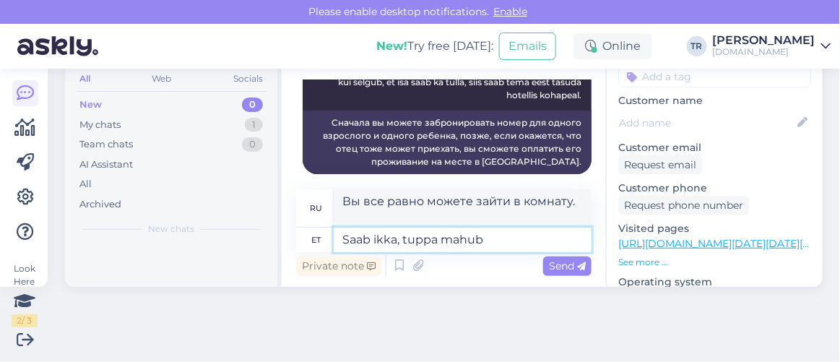
type textarea "Saab ikka, tuppa mahub m"
type textarea "Всё в порядке, в комнату помещается."
type textarea "Saab ikka, tuppa mahub maksimaalselt"
type textarea "Да, можете, в комнате могут разместиться максимум"
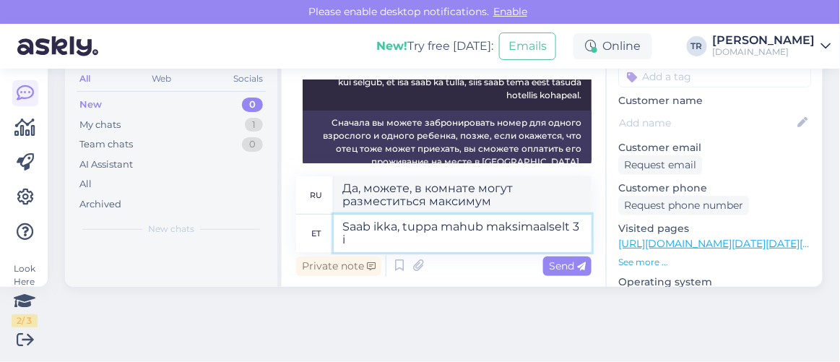
type textarea "Saab ikka, tuppa mahub maksimaalselt 3 in"
type textarea "Да, в номере могут разместиться максимум 3 человека."
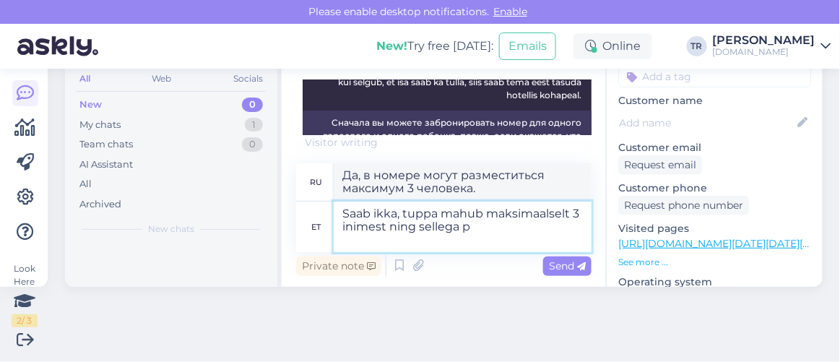
type textarea "Saab ikka, tuppa mahub maksimaalselt 3 inimest ning sellega pr"
type textarea "Да, можете, в номере могут разместиться максимум 3 человека, и всё."
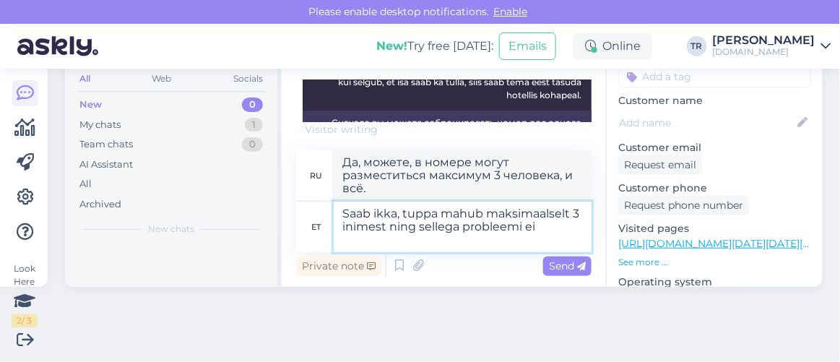
type textarea "Saab ikka, tuppa mahub maksimaalselt 3 inimest ning sellega probleemi ei"
type textarea "Да, можете, в номере могут разместиться максимум 3 человека, и это не проблема."
type textarea "Saab ikka, tuppa mahub maksimaalselt 3 inimest ning sellega probleemi ei ole. :)"
type textarea "Да, можете, в номере могут разместиться максимум 3 человека, и с этим нет никак…"
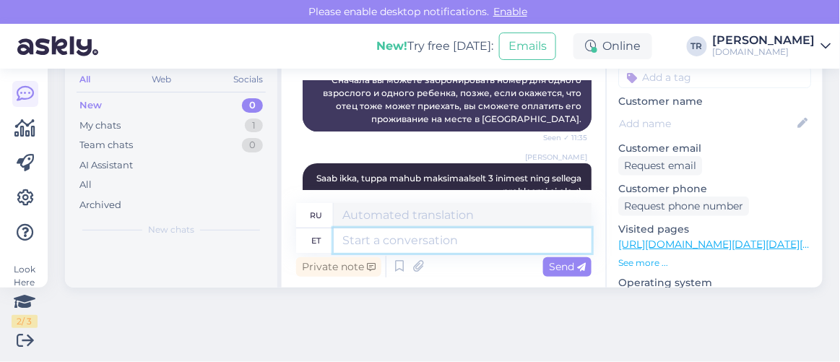
scroll to position [1445, 0]
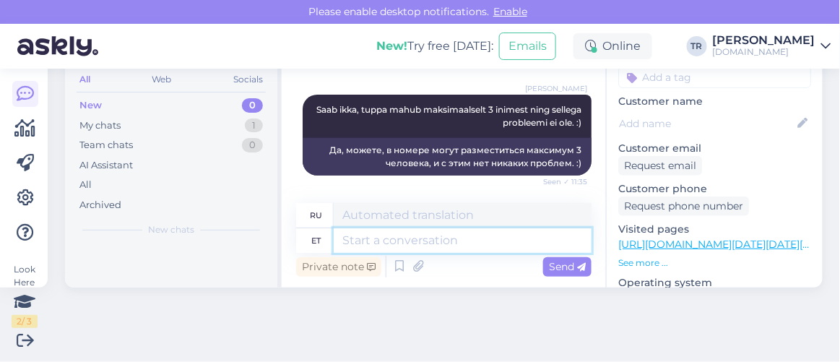
click at [461, 241] on textarea at bounding box center [463, 240] width 258 height 25
type textarea "Kas s"
type textarea "Является"
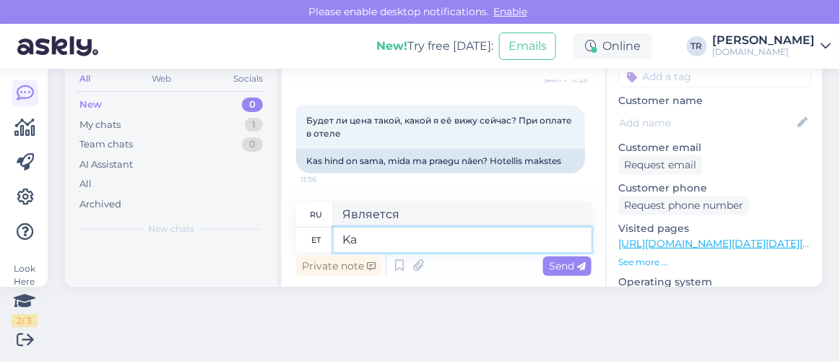
type textarea "K"
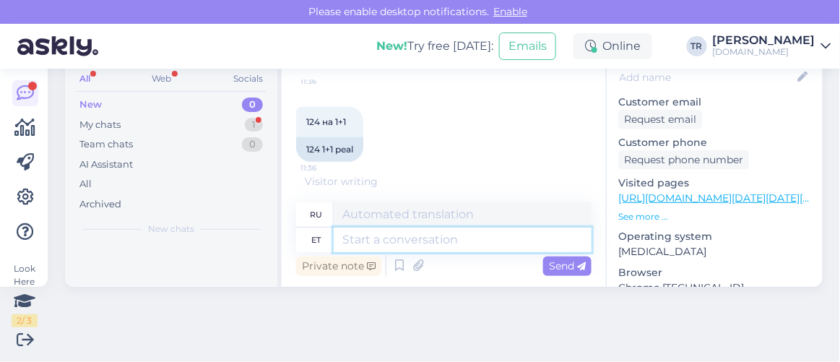
scroll to position [196, 0]
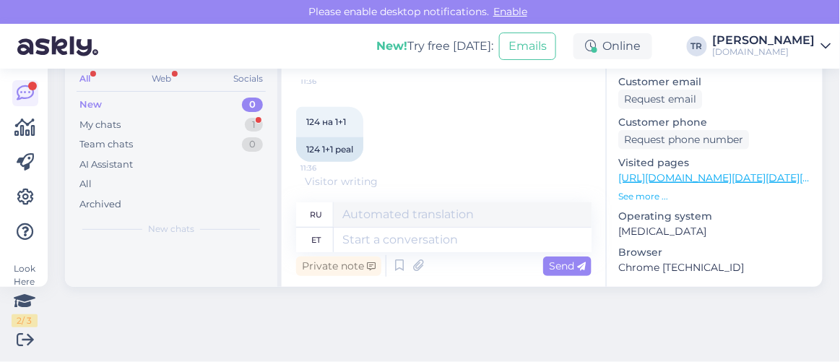
click at [705, 171] on link "https://hookusbookus.com/et/hotellid-spaad/tervise-paradiisi-spaa-hotell-veekes…" at bounding box center [764, 177] width 292 height 13
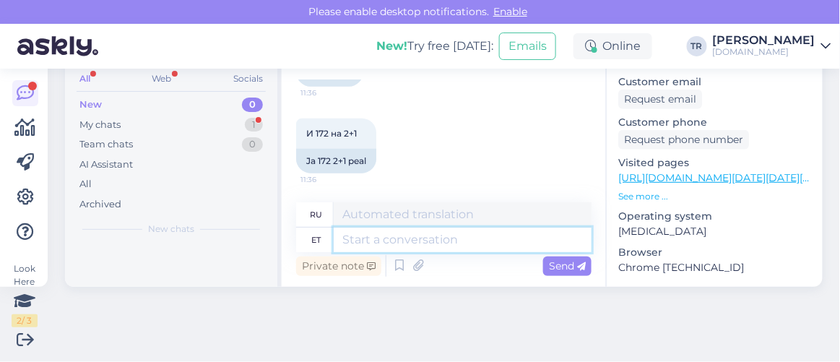
click at [461, 240] on textarea at bounding box center [463, 239] width 258 height 25
type textarea "just"
type textarea "только"
type textarea "just nii"
type textarea "просто так"
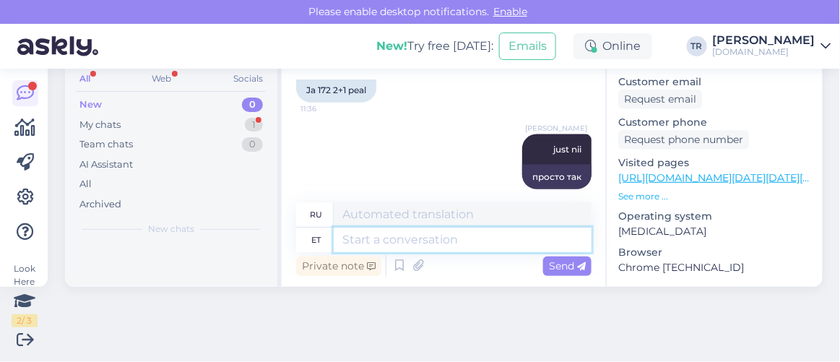
scroll to position [1773, 0]
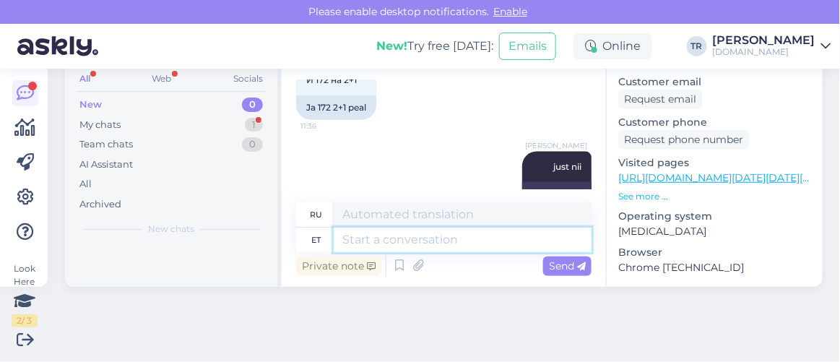
click at [424, 246] on textarea at bounding box center [463, 239] width 258 height 25
type textarea "Jah"
type textarea "Да"
type textarea "Jah hinnad o"
type textarea "Да цены"
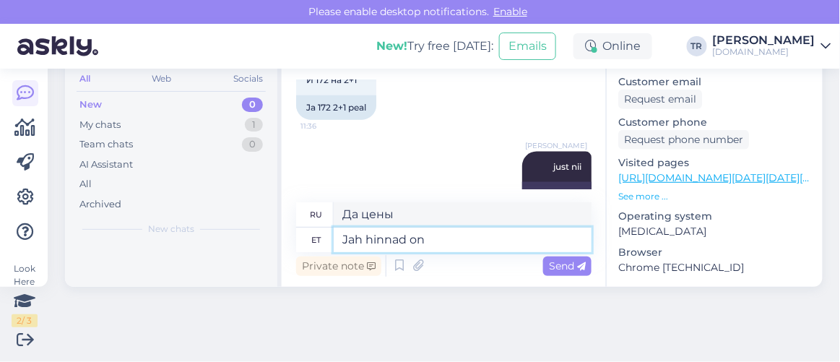
type textarea "Jah hinnad on s"
type textarea "Да, цены"
type textarea "Jah hinnad on sellised"
type textarea "Да, цены такие."
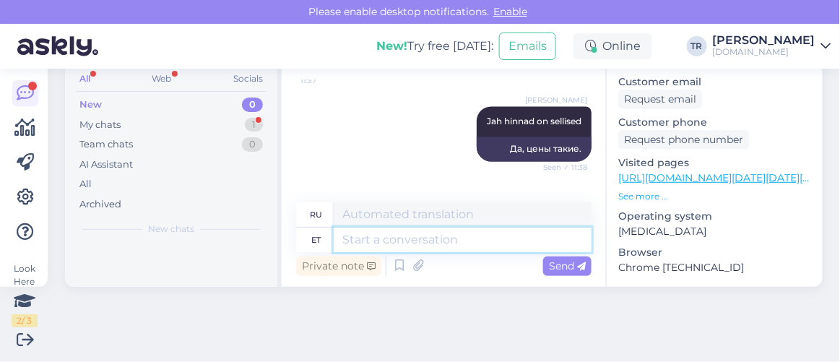
scroll to position [2116, 0]
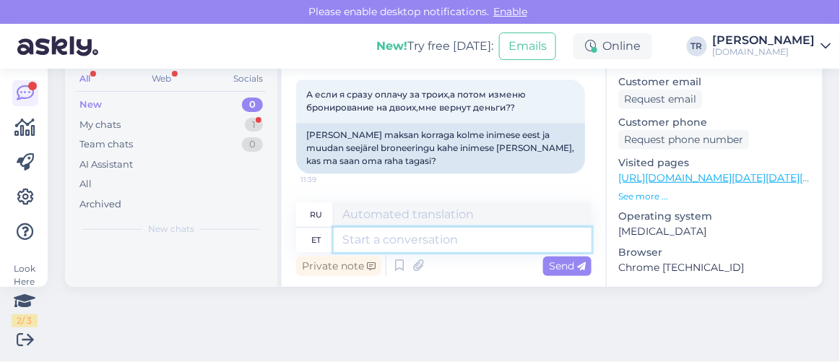
click at [473, 238] on textarea at bounding box center [463, 239] width 258 height 25
type textarea "R"
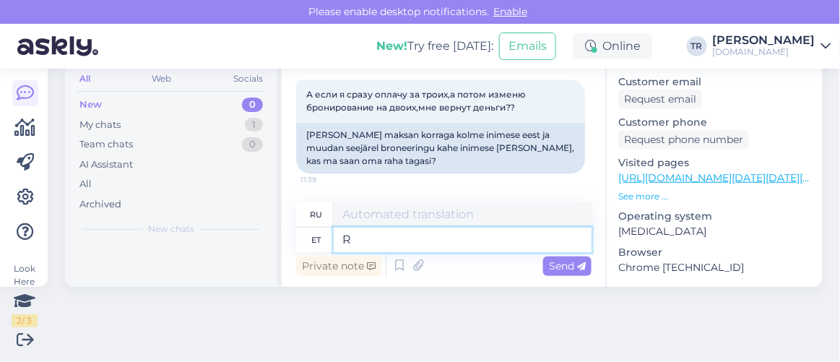
type textarea "Р"
type textarea "Raha ei"
type textarea "Нет денег"
type textarea "Raha ei tagastata, s"
type textarea "Деньги не возвращаются,"
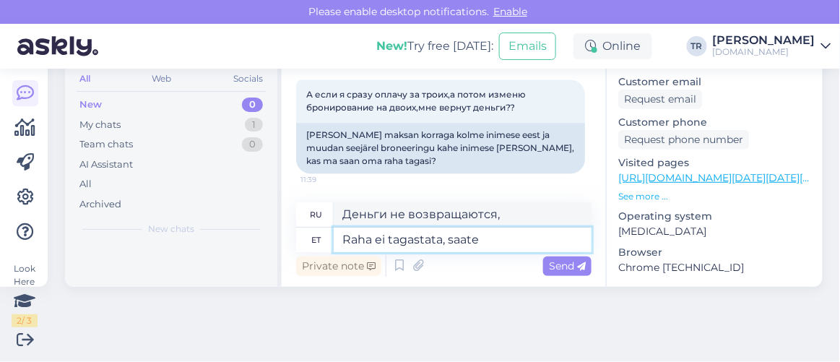
type textarea "Raha ei tagastata, saate"
type textarea "Возврат средств не производится, вы можете"
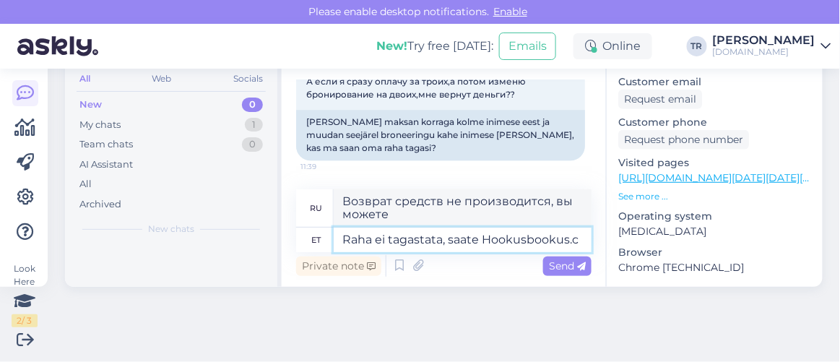
scroll to position [2131, 0]
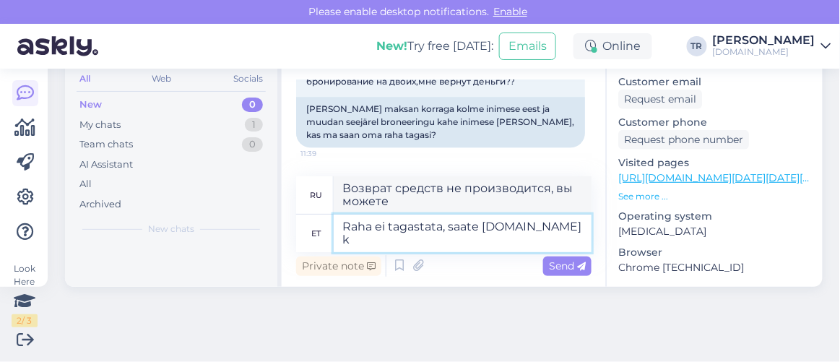
type textarea "Raha ei tagastata, saate Hookusbookus.com ki"
type textarea "Возврат средств не производится, вы можете приобрести Hookusbookus.com"
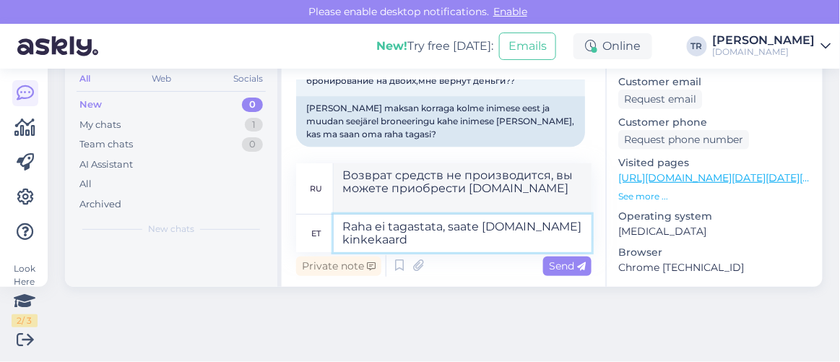
type textarea "Raha ei tagastata, saate Hookusbookus.com kinkekaardi"
type textarea "Возврат средств не производится, вы получите подарочную карту Hookusbookus.com"
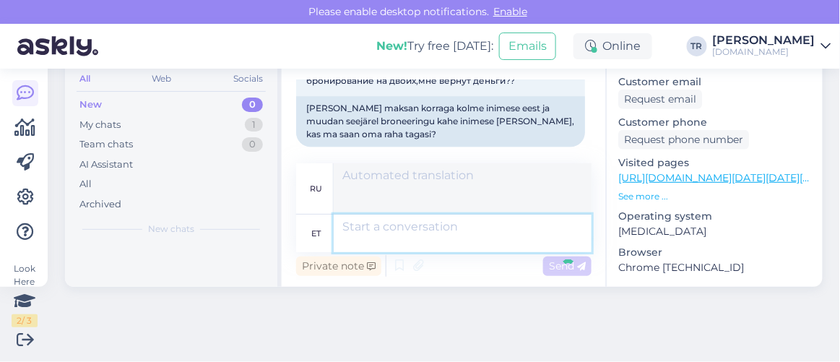
scroll to position [2216, 0]
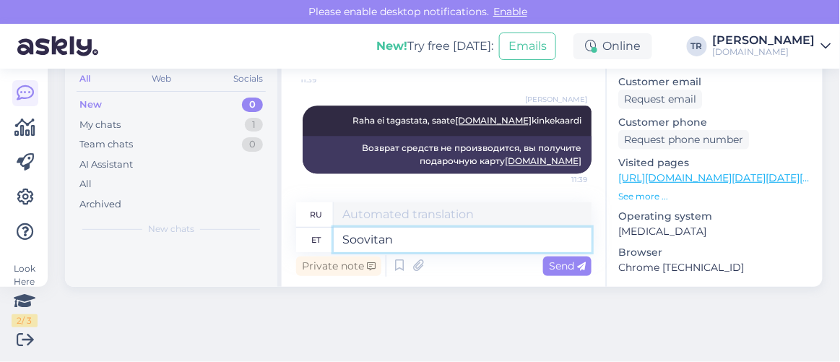
type textarea "Soovitan"
type textarea "Я рекомендую"
type textarea "Soovitan Teil b"
type textarea "Я рекомендую вам"
type textarea "Soovitan Teil broneeri"
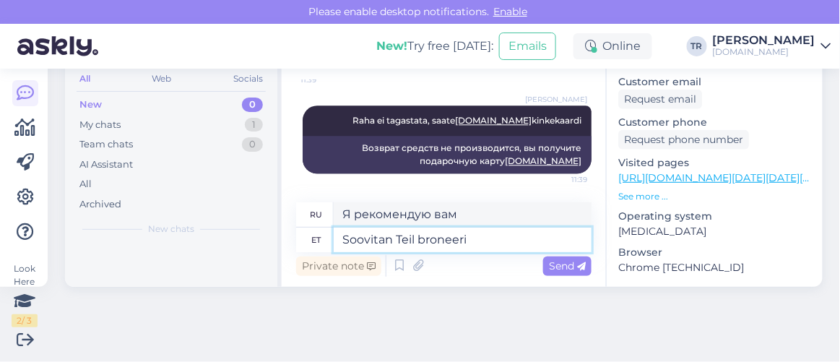
type textarea "Я рекомендую вам книгу."
type textarea "Soovitan Teil broneerida alguses"
type textarea "Я рекомендую вам бронировать заранее."
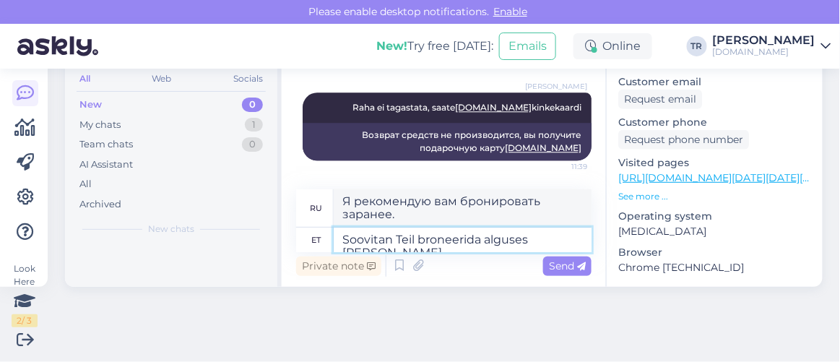
type textarea "Soovitan Teil broneerida alguses kahele j"
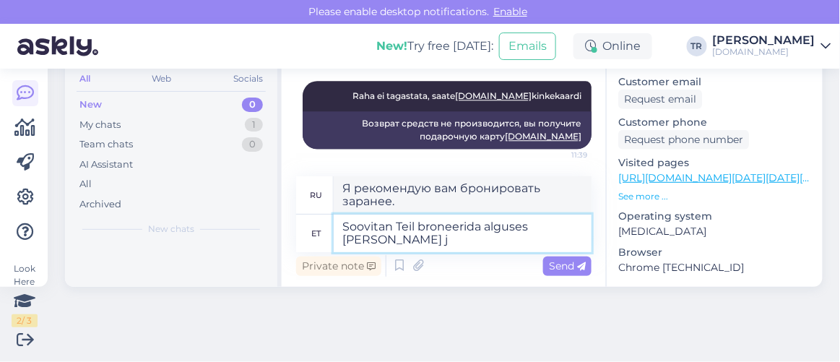
type textarea "Я рекомендую вам сначала забронировать номер на двоих."
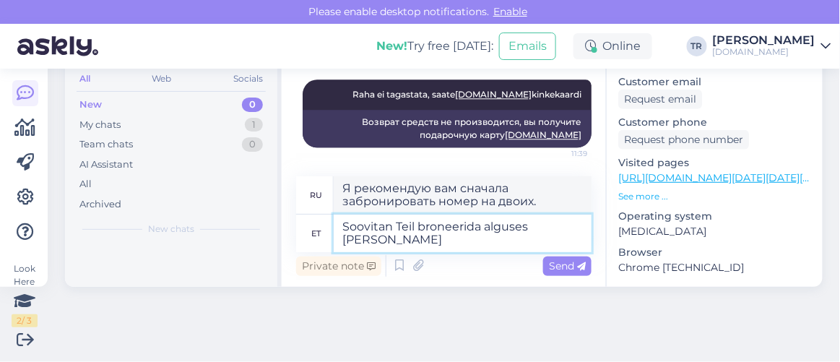
type textarea "Soovitan Teil broneerida alguses kahele ja"
type textarea "Я рекомендую вам сначала забронировать номер на двоих и"
type textarea "Soovitan Teil broneerida alguses kahele ja hiljem soov"
type textarea "Я рекомендую вам сначала забронировать номер на двоих, а потом"
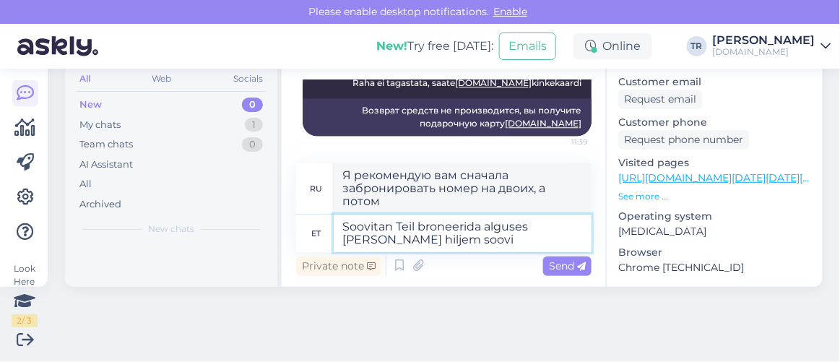
scroll to position [2255, 0]
type textarea "Soovitan Teil broneerida alguses kahele ja hiljem soovi korral saat"
type textarea "Я рекомендую вам сначала забронировать номер на двоих, а затем запросить"
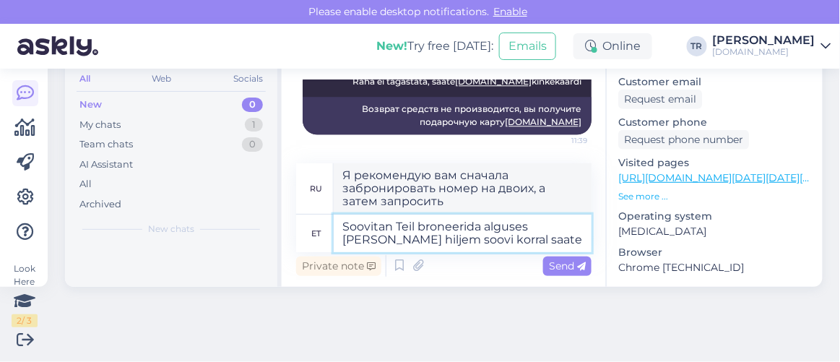
type textarea "Soovitan Teil broneerida alguses kahele ja hiljem soovi korral saate i"
type textarea "Я рекомендую вам сначала забронировать столик на двоих, а затем, если захотите,…"
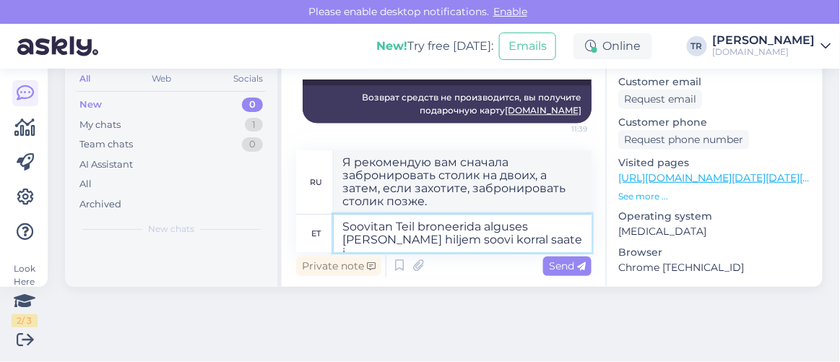
type textarea "Soovitan Teil broneerida alguses kahele ja hiljem soovi korral saate in"
type textarea "Я рекомендую вам сначала забронировать номер на двоих, а потом, если захотите, …"
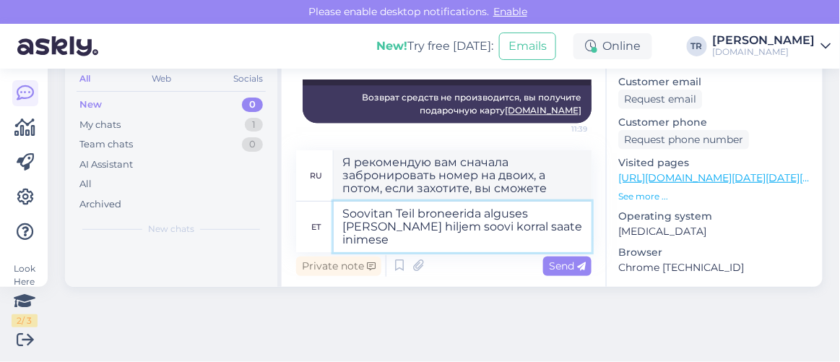
type textarea "Soovitan Teil broneerida alguses kahele ja hiljem soovi korral saate inimese j"
type textarea "Я рекомендую вам сначала забронировать столик на двоих, а затем, если вы пожела…"
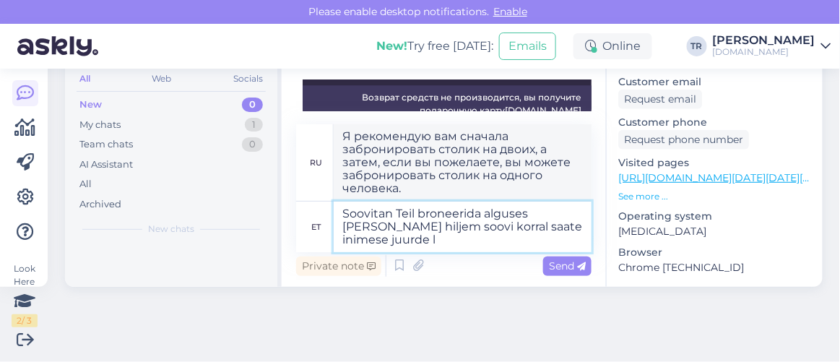
type textarea "Soovitan Teil broneerida alguses kahele ja hiljem soovi korral saate inimese ju…"
type textarea "Я рекомендую вам сначала забронировать столик на двоих, а затем, если захотите,…"
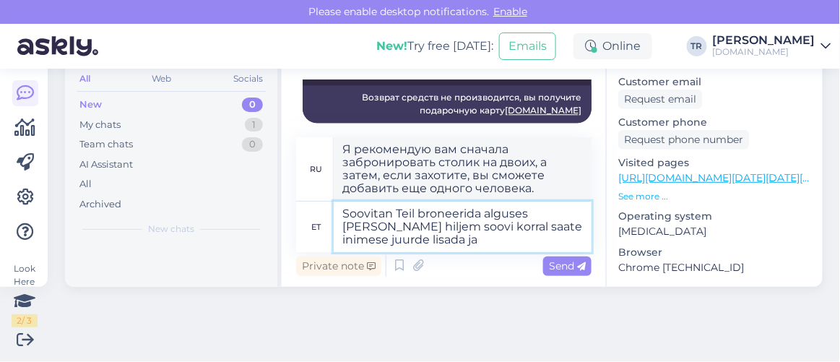
type textarea "Soovitan Teil broneerida alguses kahele ja hiljem soovi korral saate inimese ju…"
type textarea "Я рекомендую вам сначала забронировать номер на двоих, а затем, если захотите, …"
type textarea "Soovitan Teil broneerida alguses kahele ja hiljem soovi korral saate inimese ju…"
type textarea "Я рекомендую вам сначала забронировать номер на двоих, а потом, если захотите, …"
type textarea "Soovitan Teil broneerida alguses kahele ja hiljem soovi korral saate inimese ju…"
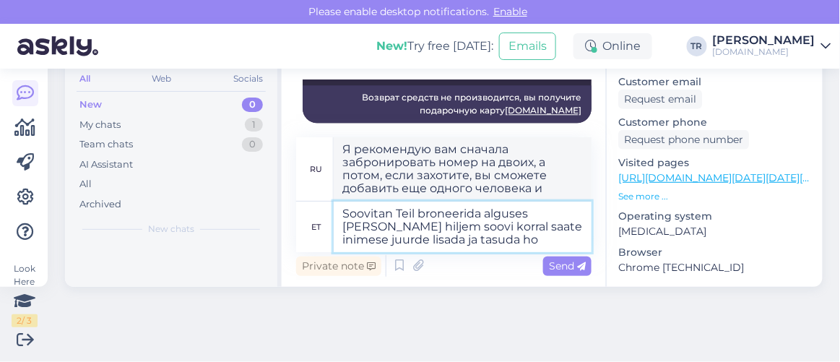
type textarea "Я рекомендую вам сначала забронировать номер на двоих, а позже, если захотите, …"
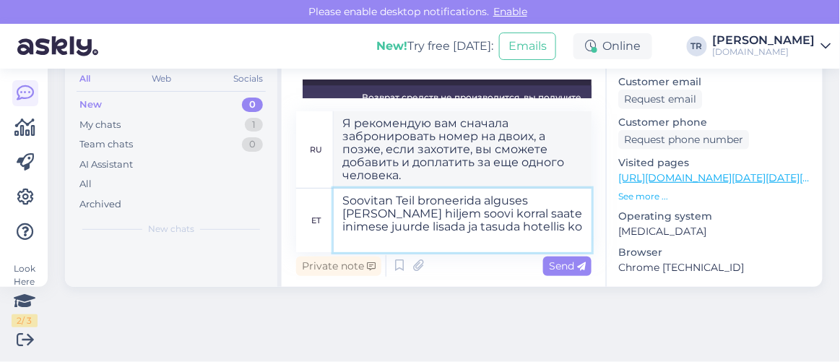
type textarea "Soovitan Teil broneerida alguses kahele ja hiljem soovi korral saate inimese ju…"
type textarea "Я рекомендую вам сначала забронировать номер на двоих, а позже, если захотите, …"
type textarea "Soovitan Teil broneerida alguses kahele ja hiljem soovi korral saate inimese ju…"
type textarea "Я рекомендую вам сначала забронировать номер на двоих, а позже, если захотите, …"
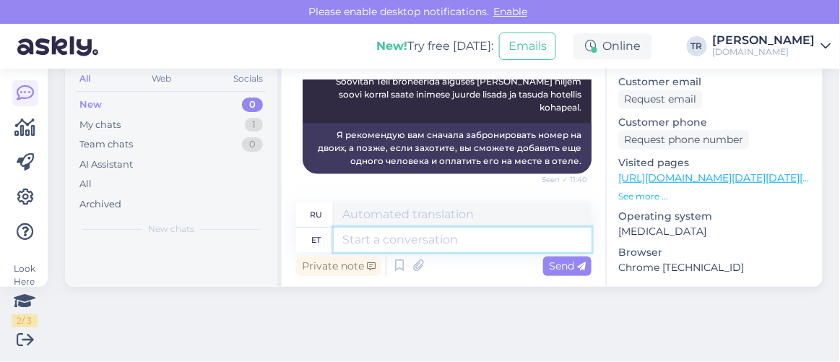
scroll to position [57, 0]
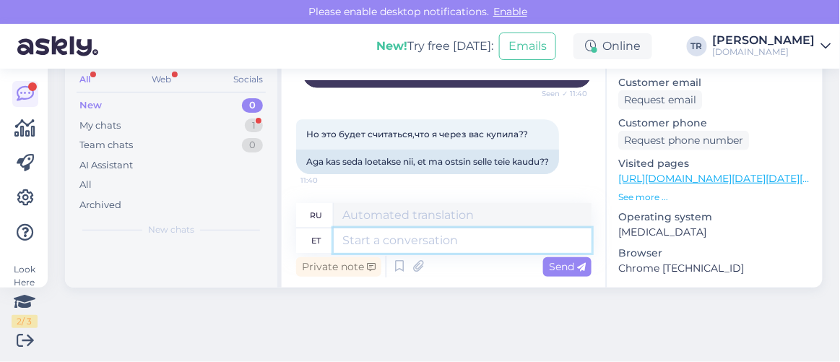
click at [497, 243] on textarea at bounding box center [463, 240] width 258 height 25
type textarea "Jah, ku"
type textarea "Да,"
type textarea "Jah, kui"
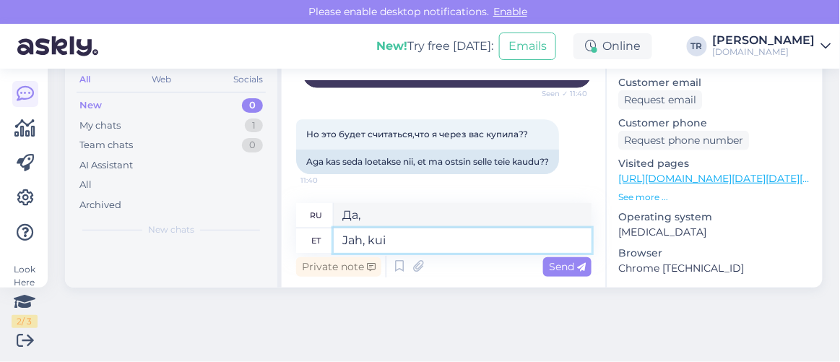
type textarea "Да, если"
type textarea "Jah, kui vormistate br"
type textarea "Да, если вы формализуете"
type textarea "Jah, kui vormistate broneeringu l"
type textarea "Да, когда вы делаете бронирование"
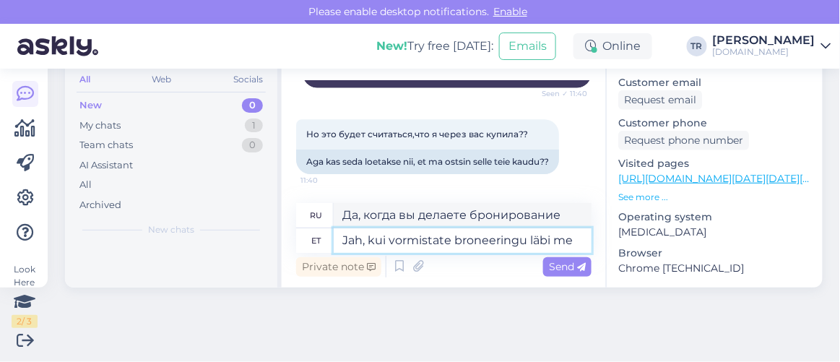
type textarea "Jah, kui vormistate broneeringu läbi mei"
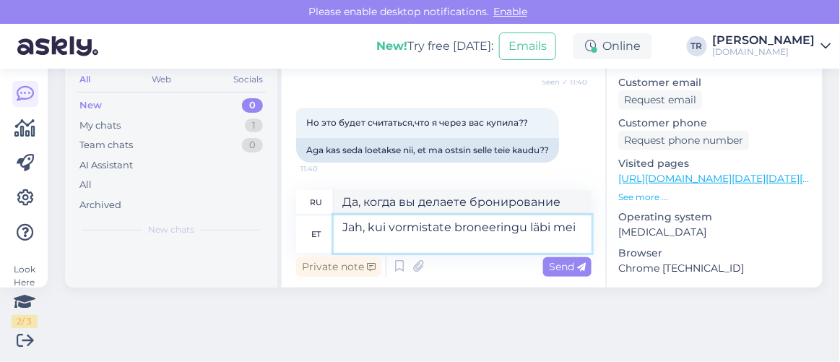
type textarea "Да, если вы сделаете бронирование через"
type textarea "Jah, kui vormistate broneeringu läbi meie"
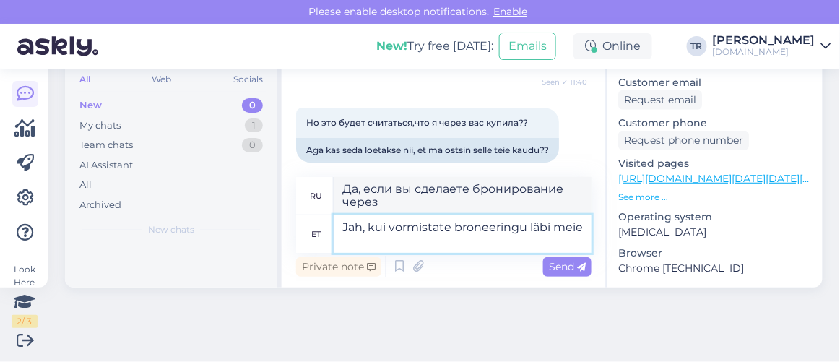
type textarea "Да, если вы сделаете бронирование через нас."
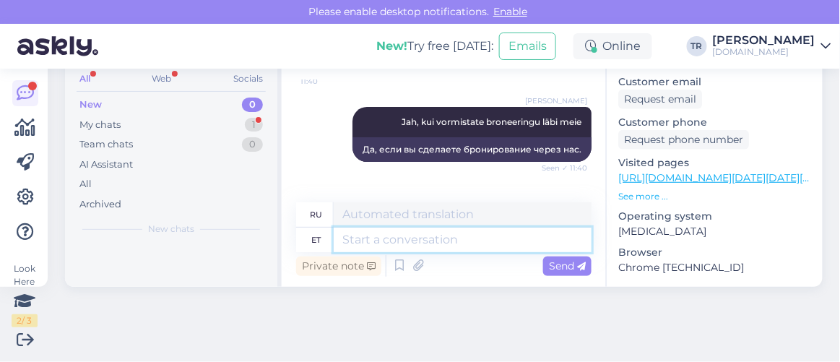
scroll to position [2614, 0]
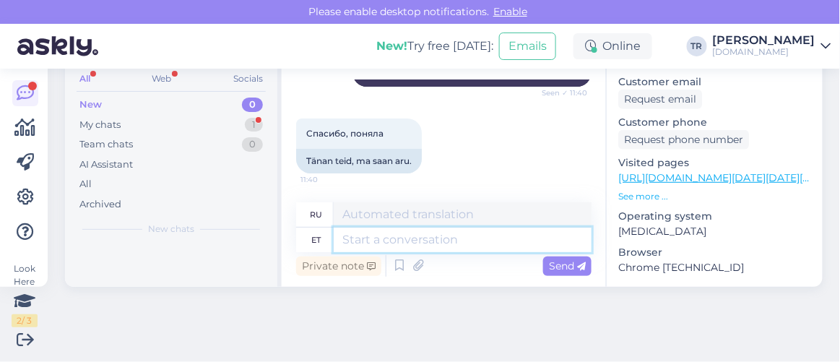
click at [446, 238] on textarea at bounding box center [463, 239] width 258 height 25
type textarea "Palun"
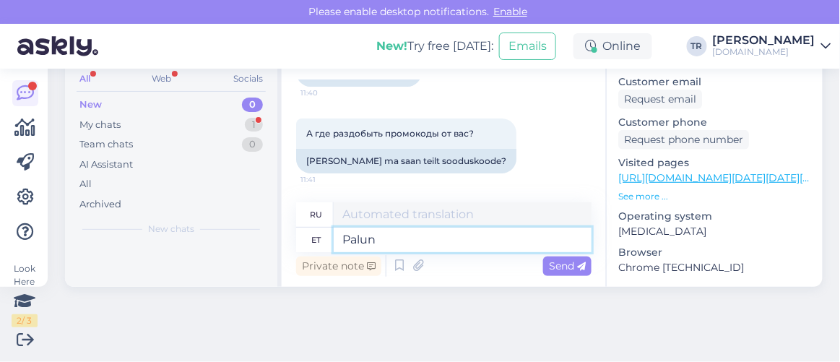
type textarea "Пожалуйста"
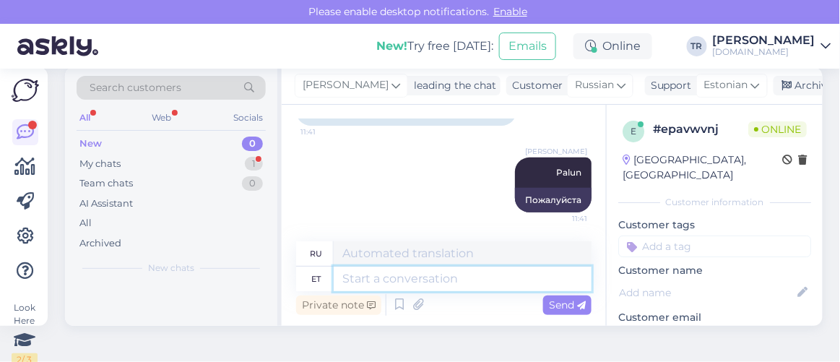
scroll to position [0, 0]
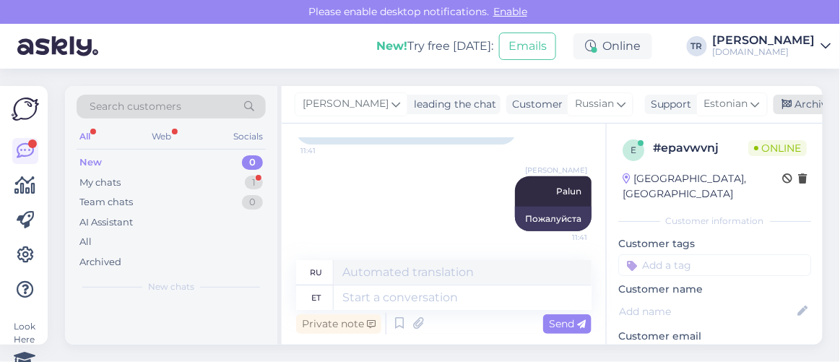
click at [784, 97] on div "Archive chat" at bounding box center [818, 104] width 91 height 19
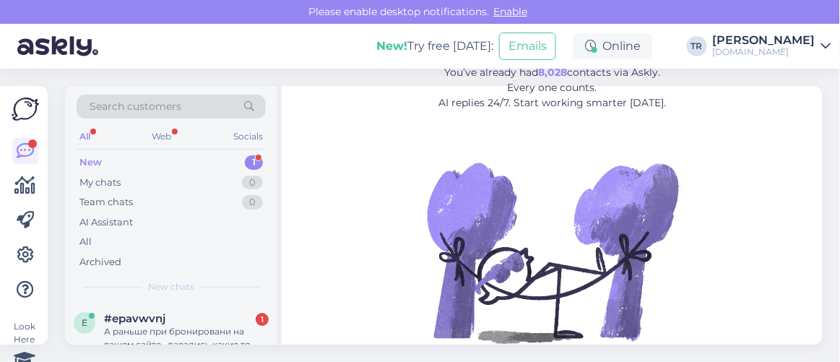
drag, startPoint x: 194, startPoint y: 317, endPoint x: 242, endPoint y: 293, distance: 53.9
click at [195, 317] on div "#epavwvnj 1" at bounding box center [186, 318] width 165 height 13
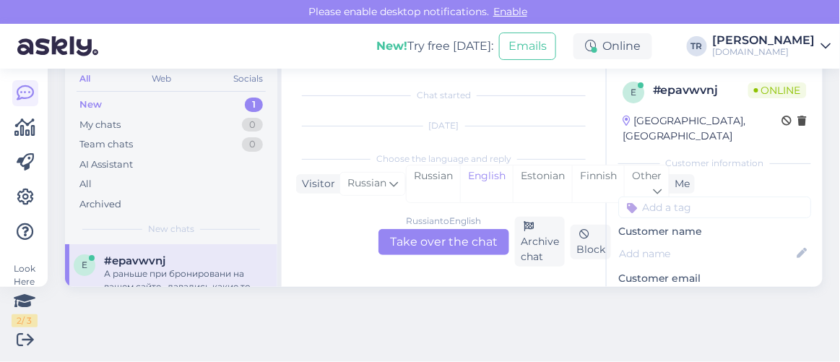
scroll to position [2897, 0]
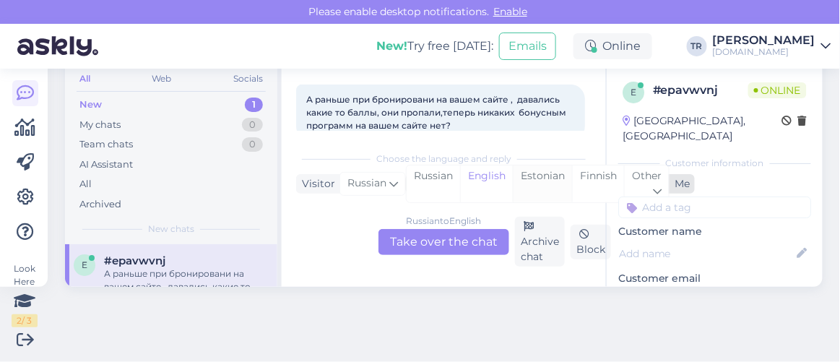
click at [549, 168] on div "Estonian" at bounding box center [542, 183] width 59 height 37
click at [456, 235] on div "Russian to Estonian Take over the chat" at bounding box center [443, 242] width 131 height 26
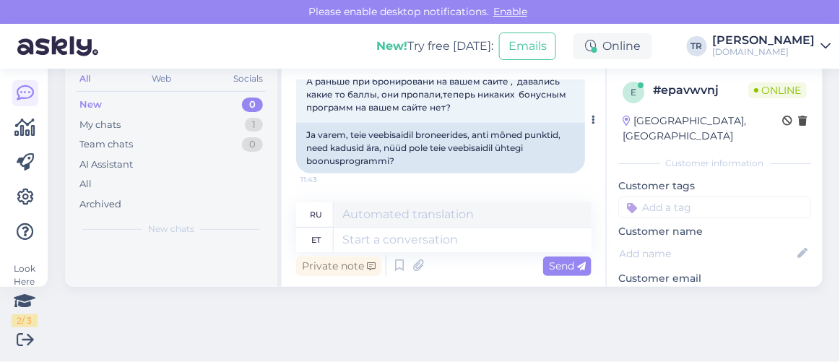
scroll to position [2926, 0]
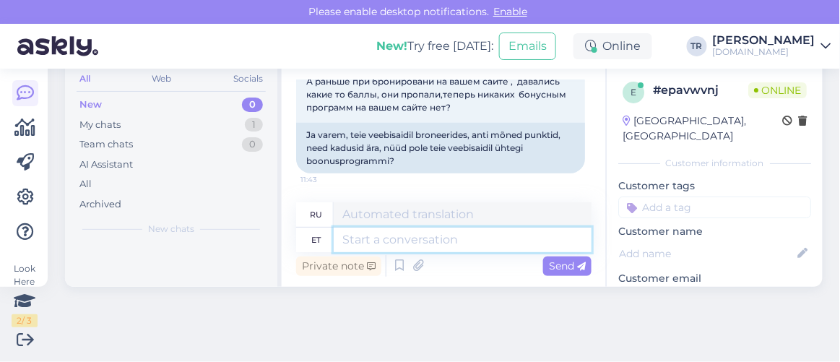
click at [418, 237] on textarea at bounding box center [463, 239] width 258 height 25
type textarea "P"
type textarea "Enam e"
type textarea "Более"
type textarea "Enam ei o"
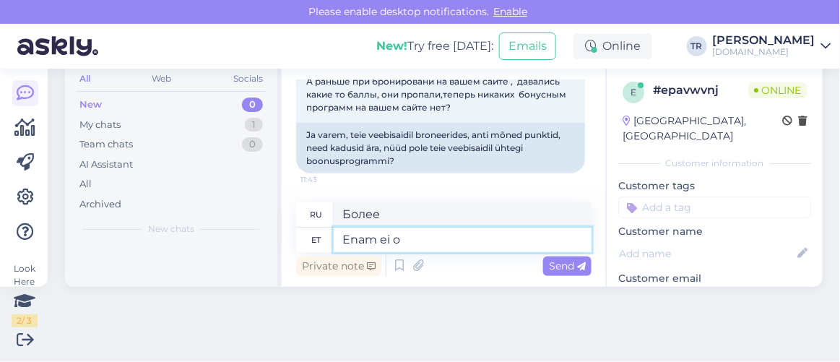
type textarea "Больше не надо"
type textarea "Enam ei ole jaa."
type textarea "Это уже не «да»."
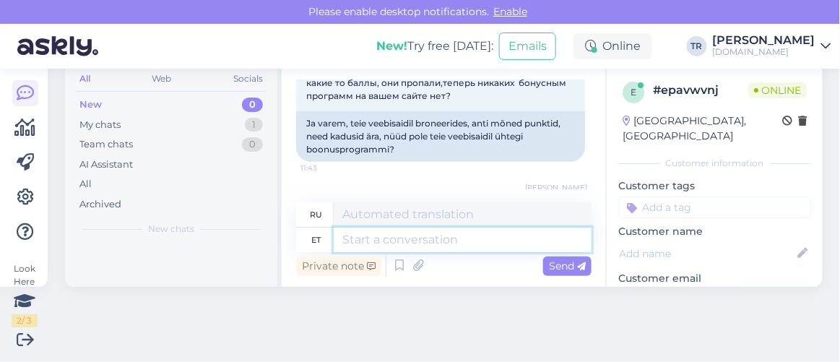
scroll to position [3013, 0]
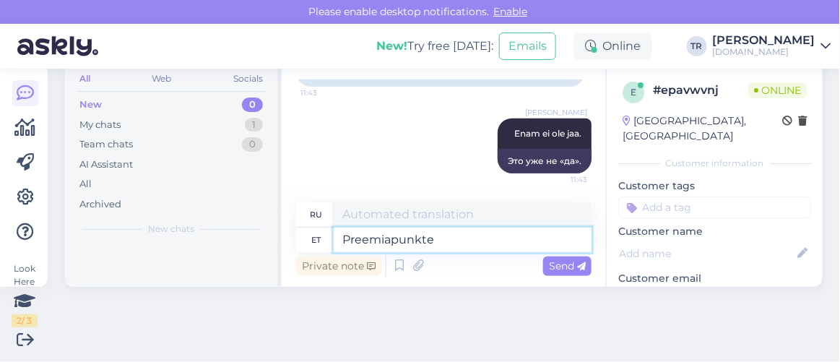
type textarea "Preemiapunkte"
type textarea "Бонусные баллы"
type textarea "Preemiapunkte enam k"
type textarea "Больше бонусных баллов"
type textarea "Preemiapunkte enam koguda ei"
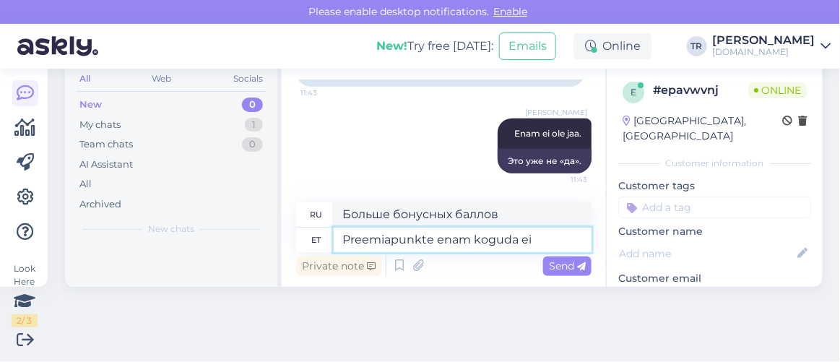
type textarea "Зарабатывайте больше бонусных баллов"
type textarea "Preemiapunkte enam koguda ei o"
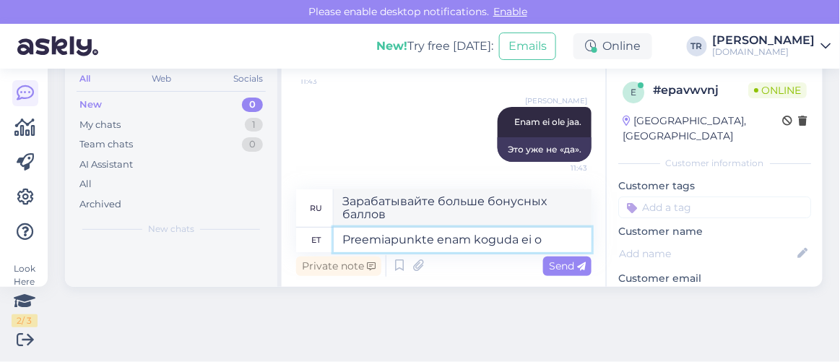
type textarea "Больше не нужно зарабатывать бонусные баллы"
type textarea "Preemiapunkte enam koguda ei ole"
type textarea "Больше не нужно собирать бонусные баллы."
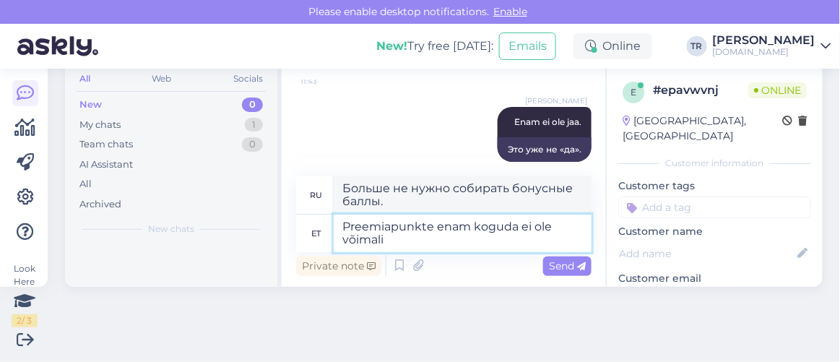
type textarea "Preemiapunkte enam koguda ei ole võimalik"
type textarea "Накапливать бонусные баллы больше невозможно."
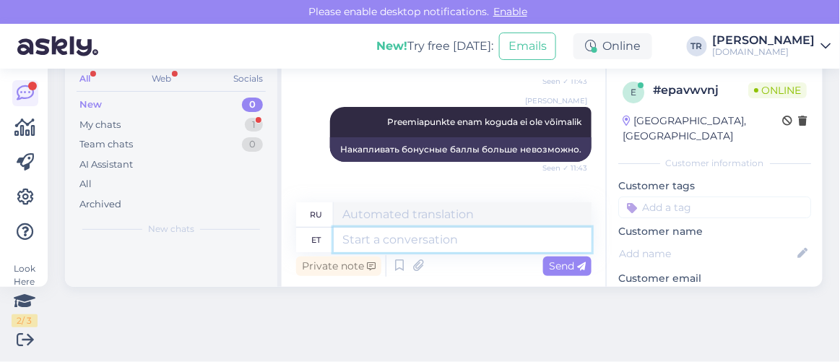
scroll to position [3186, 0]
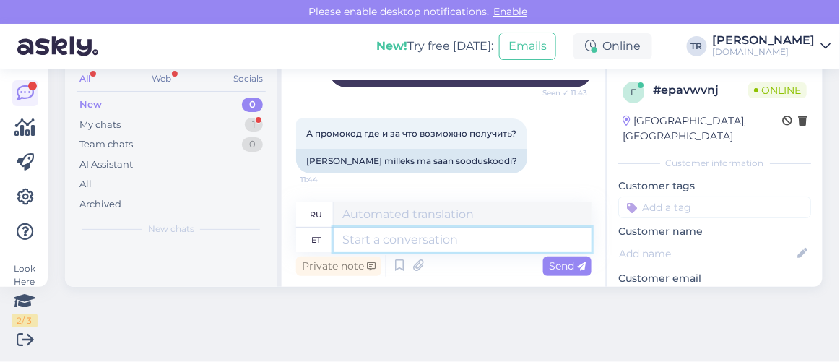
click at [477, 241] on textarea at bounding box center [463, 239] width 258 height 25
type textarea "Meie"
type textarea "Наш"
type textarea "Meie le"
type textarea "Наш л"
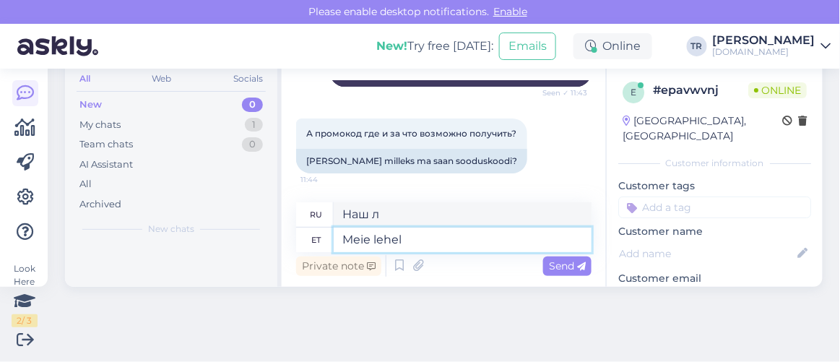
type textarea "Meie lehel s"
type textarea "На нашей странице"
type textarea "Meie lehel sooduskoode ei"
type textarea "Коды скидок на нашей странице"
type textarea "Meie lehel sooduskoode ei o"
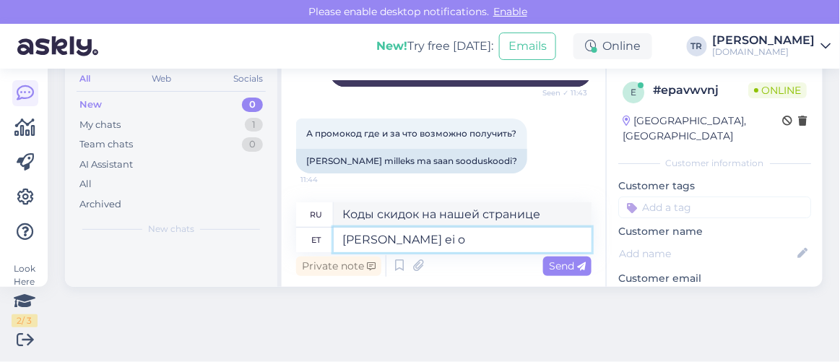
type textarea "На нашей странице нет промокодов."
type textarea "Meie lehel sooduskoode ei ole."
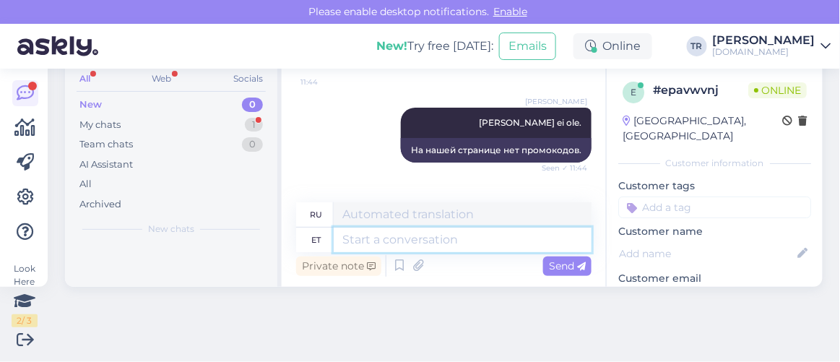
scroll to position [3386, 0]
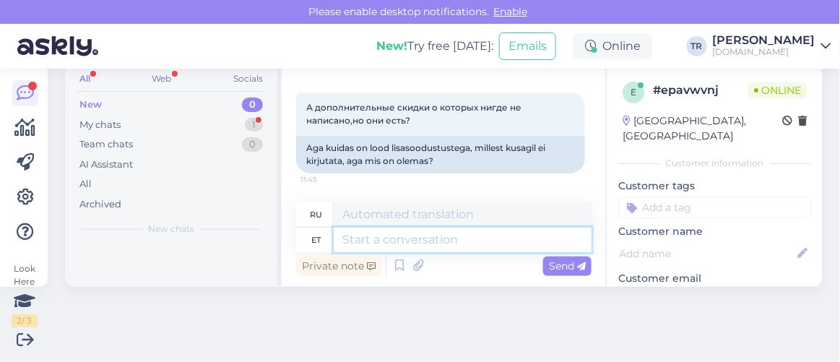
click at [464, 237] on textarea at bounding box center [463, 239] width 258 height 25
click at [464, 235] on textarea at bounding box center [463, 239] width 258 height 25
type textarea "Broneeringut te"
type textarea "Бронирование"
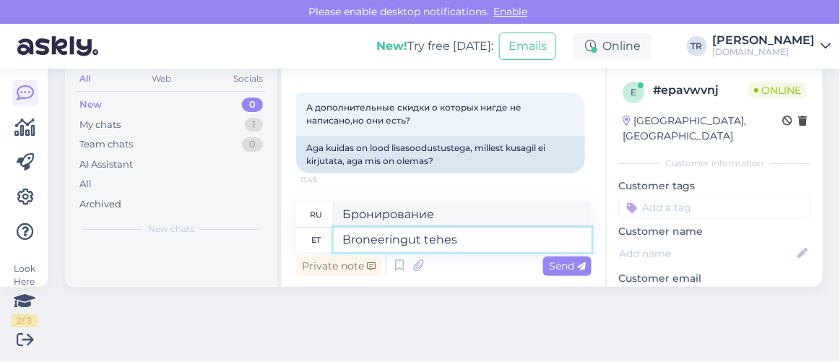
type textarea "Broneeringut tehes l"
type textarea "При бронировании"
type textarea "Broneeringut tehes logige"
type textarea "Авторизуйтесь при бронировании"
type textarea "Broneeringut tehes logige oma kasu"
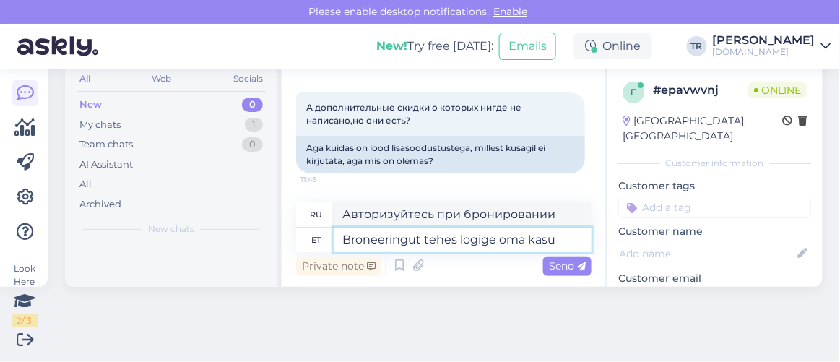
type textarea "При бронировании войдите в систему, используя свои данные"
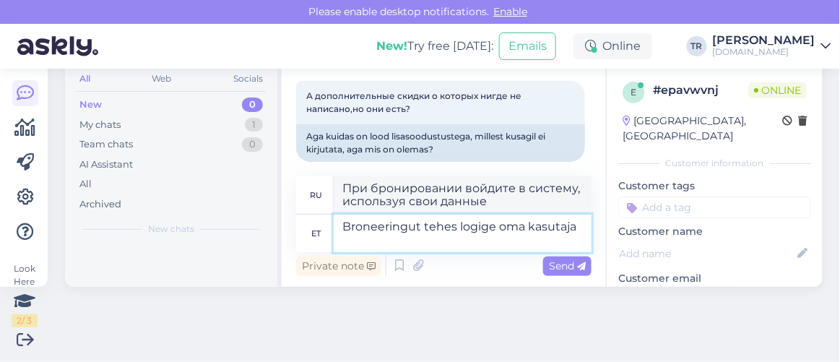
type textarea "Broneeringut tehes logige oma kasutaja"
type textarea "При бронировании войдите в систему, указав свое имя пользователя."
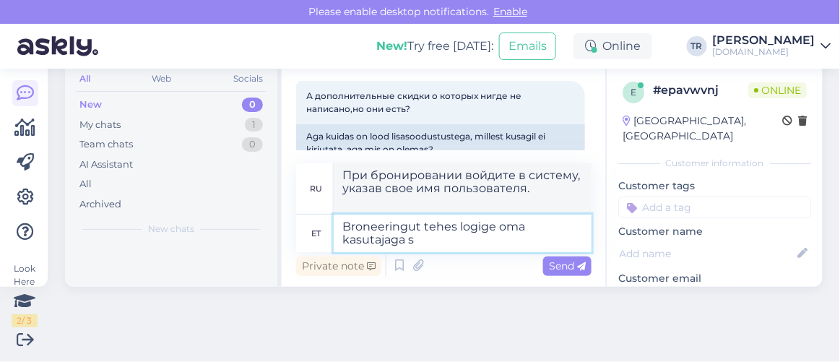
type textarea "Broneeringut tehes logige oma kasutajaga si"
type textarea "При бронировании войдите в систему под своим именем пользователя"
type textarea "Broneeringut tehes logige oma kasutajaga sisse."
type textarea "При бронировании войдите в систему под своим именем пользователя."
type textarea "Broneeringut tehes logige oma kasutajaga sisse. Selliselt v"
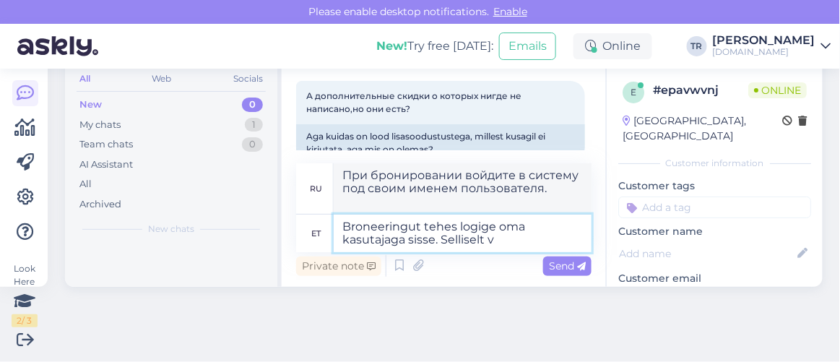
type textarea "При бронировании войдите в систему, используя свой логин. Таким образом"
type textarea "Broneeringut tehes logige oma kasutajaga sisse. Selliselt võib"
type textarea "При бронировании войдите в систему под своим именем пользователя. Таким образом…"
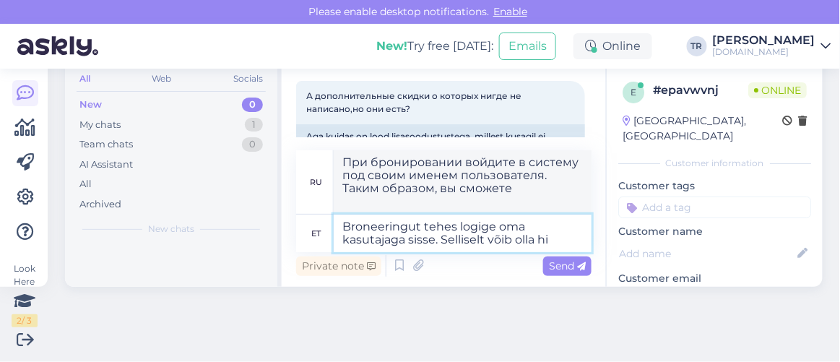
type textarea "Broneeringut tehes logige oma kasutajaga sisse. Selliselt võib olla hin"
type textarea "При бронировании войдите в систему, используя свой логин. Это можно сделать сле…"
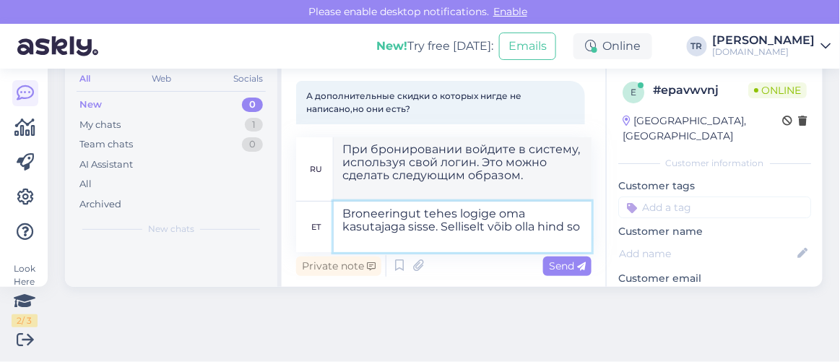
type textarea "Broneeringut tehes logige oma kasutajaga sisse. Selliselt võib olla hind soo"
type textarea "При бронировании войдите в систему, используя свой логин. Цена может меняться т…"
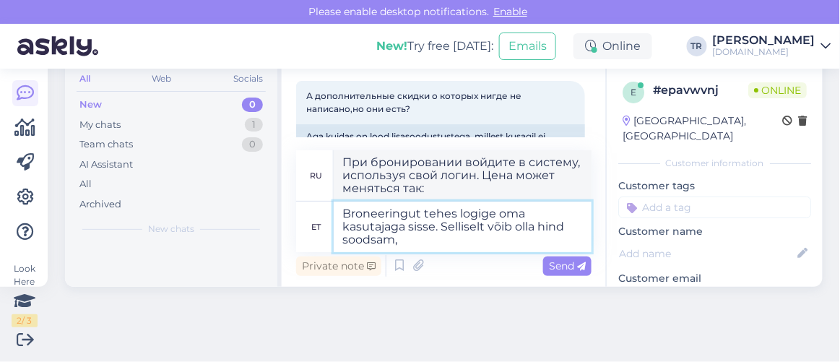
type textarea "Broneeringut tehes logige oma kasutajaga sisse. Selliselt võib olla hind soodsa…"
type textarea "При бронировании войдите в систему под своим именем пользователя. Так цена може…"
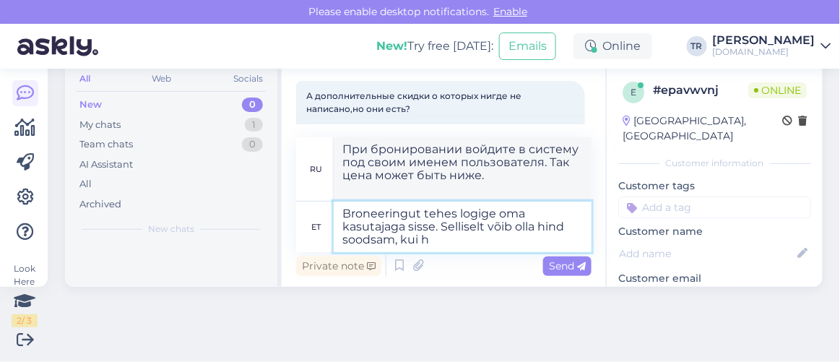
type textarea "Broneeringut tehes logige oma kasutajaga sisse. Selliselt võib olla hind soodsa…"
type textarea "При бронировании войдите в систему под своим именем пользователя. Так цена може…"
type textarea "Broneeringut tehes logige oma kasutajaga sisse. Selliselt võib olla hind soodsa…"
type textarea "При бронировании войдите в систему под своим именем пользователя. Так цена може…"
type textarea "Broneeringut tehes logige oma kasutajaga sisse. Selliselt võib olla hind soodsa…"
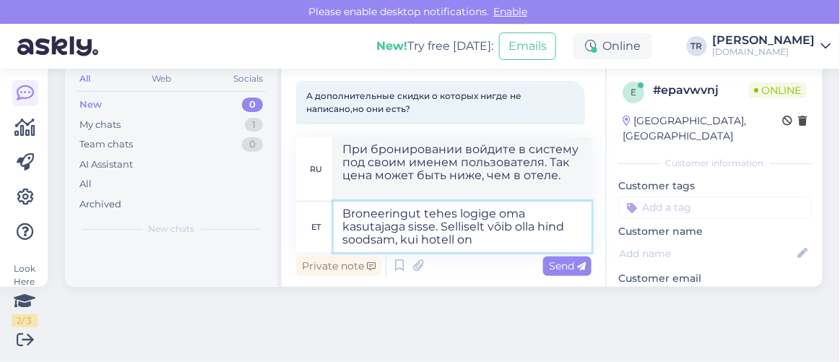
type textarea "При бронировании войдите в систему под своим именем пользователя. Так цена може…"
type textarea "Broneeringut tehes logige oma kasutajaga sisse. Selliselt võib olla hind soodsa…"
type textarea "При бронировании войдите в систему под своим именем пользователя. Так цена може…"
type textarea "Broneeringut tehes logige oma kasutajaga sisse. Selliselt võib olla hind soodsa…"
type textarea "При бронировании войдите под своим именем пользователя. Так цена может быть ниж…"
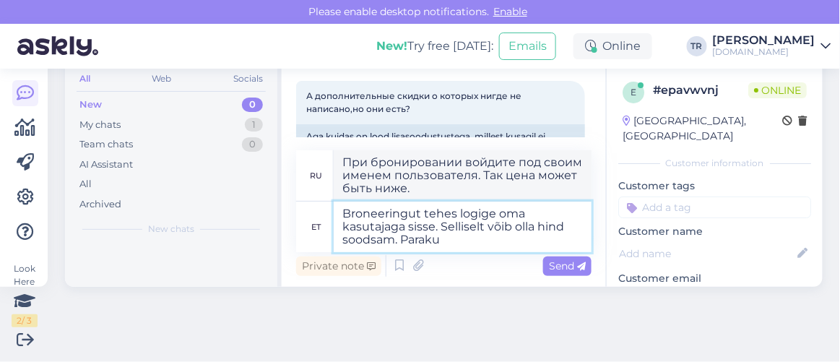
type textarea "Broneeringut tehes logige oma kasutajaga sisse. Selliselt võib olla hind soodsa…"
type textarea "При бронировании войдите под своим именем пользователя. Так цена может быть ниж…"
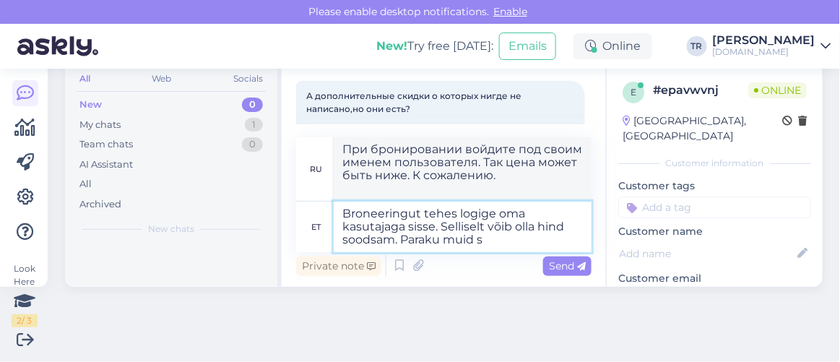
type textarea "Broneeringut tehes logige oma kasutajaga sisse. Selliselt võib olla hind soodsa…"
type textarea "При бронировании войдите в систему под своим именем пользователя. Так цена може…"
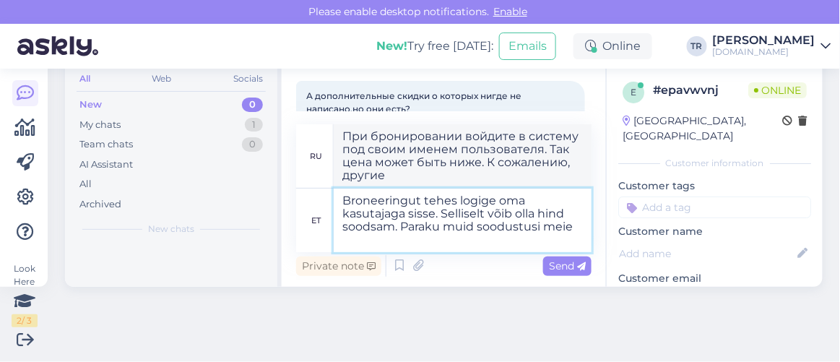
type textarea "Broneeringut tehes logige oma kasutajaga sisse. Selliselt võib olla hind soodsa…"
type textarea "При бронировании войдите в систему под своим именем пользователя. Так цена може…"
type textarea "Broneeringut tehes logige oma kasutajaga sisse. Selliselt võib olla hind soodsa…"
type textarea "При бронировании войдите в систему под своим именем пользователя. Так цена може…"
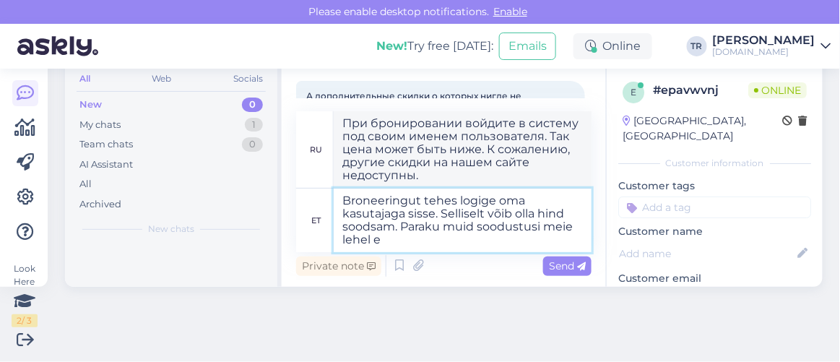
type textarea "Broneeringut tehes logige oma kasutajaga sisse. Selliselt võib olla hind soodsa…"
type textarea "При бронировании войдите под своим именем пользователя. Так цена может быть ниж…"
type textarea "Broneeringut tehes logige oma kasutajaga sisse. Selliselt võib olla hind soodsa…"
type textarea "При бронировании войдите под своим именем пользователя. Так цена может быть ниж…"
type textarea "Broneeringut tehes logige oma kasutajaga sisse. Selliselt võib olla hind soodsa…"
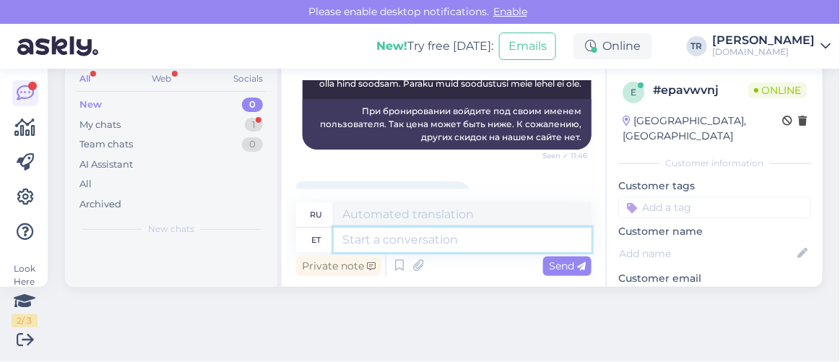
scroll to position [3610, 0]
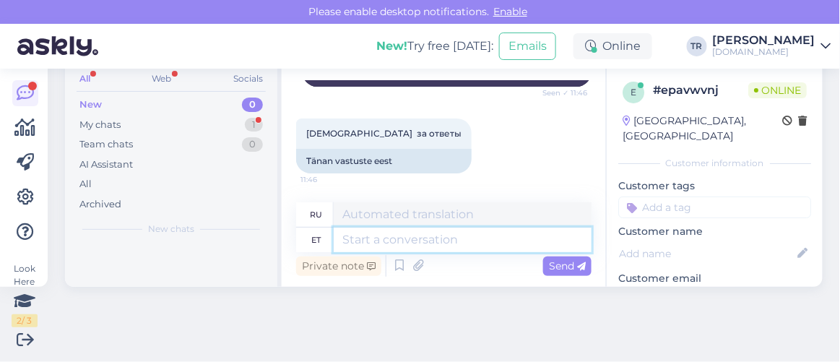
click at [397, 231] on textarea at bounding box center [463, 239] width 258 height 25
type textarea "Palun"
type textarea "Пожалуйста"
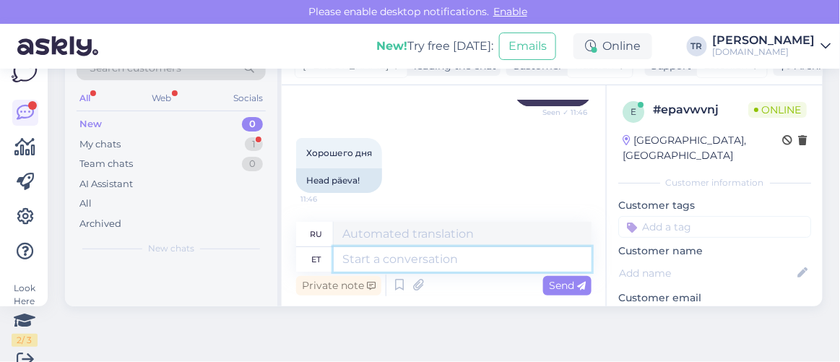
scroll to position [0, 0]
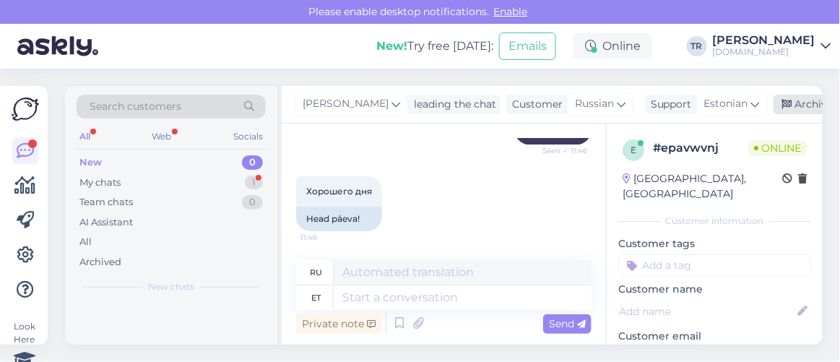
click at [792, 110] on div "Archive chat" at bounding box center [818, 104] width 91 height 19
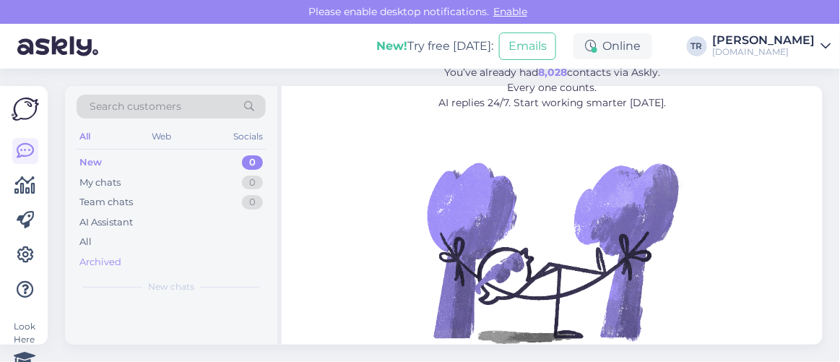
click at [121, 259] on div "Archived" at bounding box center [100, 262] width 42 height 14
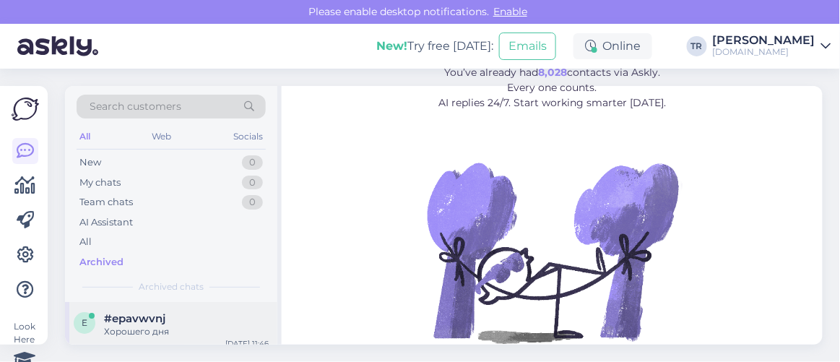
click at [152, 321] on span "#epavwvnj" at bounding box center [134, 318] width 61 height 13
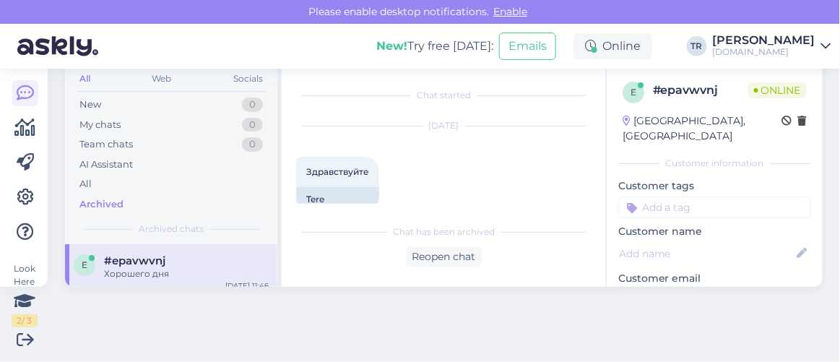
scroll to position [3769, 0]
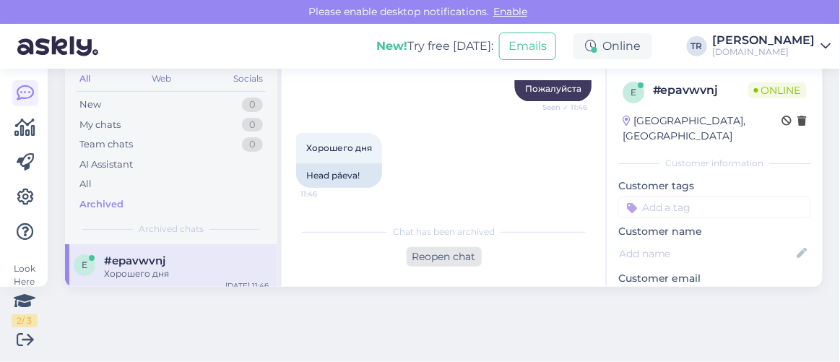
click at [461, 258] on div "Reopen chat" at bounding box center [444, 256] width 75 height 19
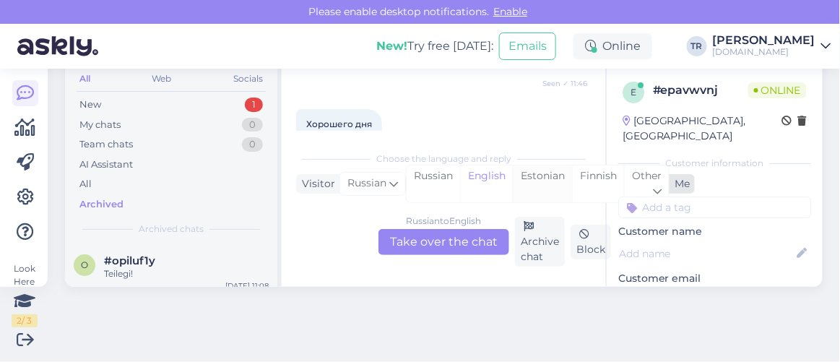
click at [529, 171] on div "Estonian" at bounding box center [542, 183] width 59 height 37
click at [428, 236] on div "Russian to Estonian Take over the chat" at bounding box center [443, 242] width 131 height 26
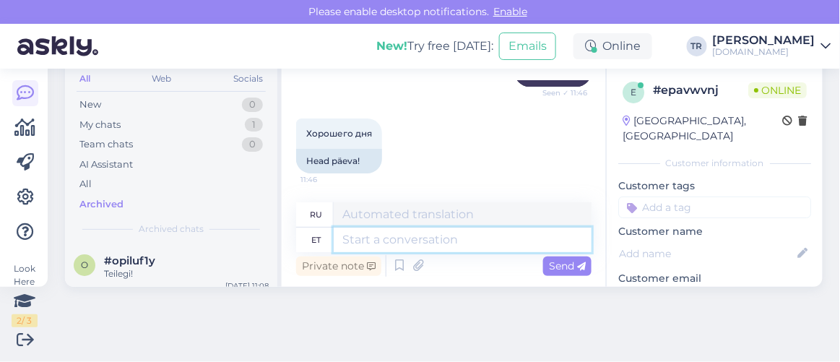
click at [425, 233] on textarea at bounding box center [463, 239] width 258 height 25
type textarea "Teile ka"
type textarea "Для тебя"
type textarea "Teile ka! :"
type textarea "И Вам того же!"
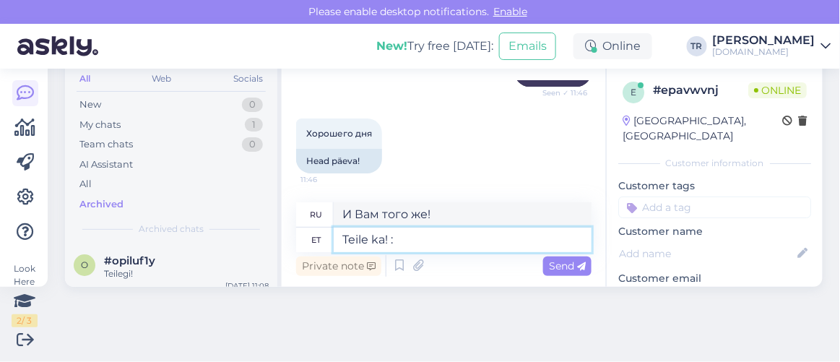
type textarea "Teile ka! :)"
type textarea "И Вам! :)"
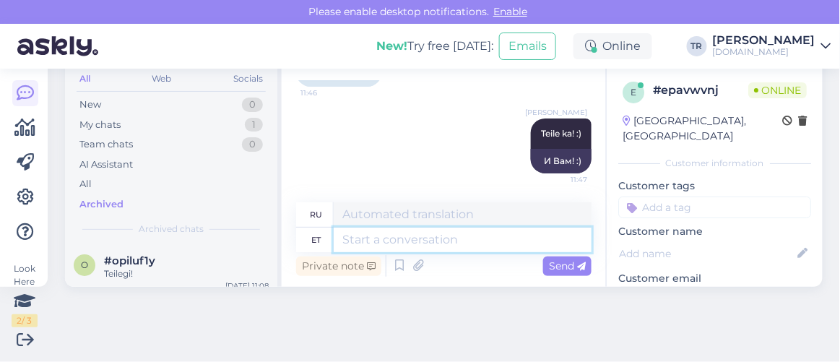
scroll to position [0, 0]
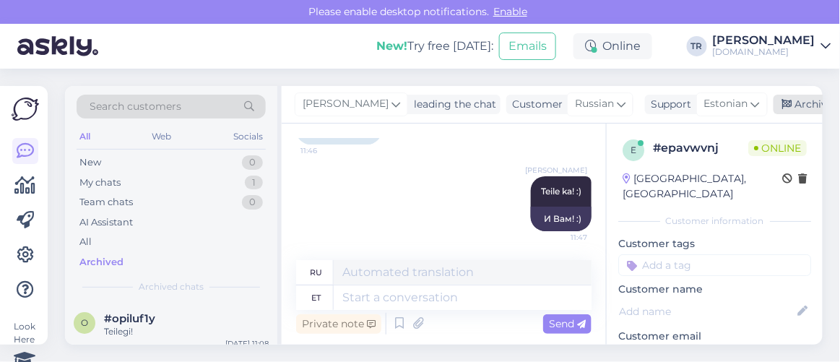
click at [783, 105] on icon at bounding box center [787, 105] width 10 height 10
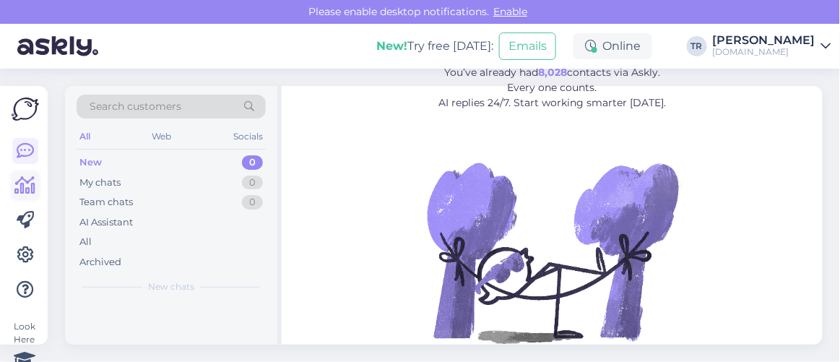
click at [31, 186] on icon at bounding box center [25, 185] width 21 height 17
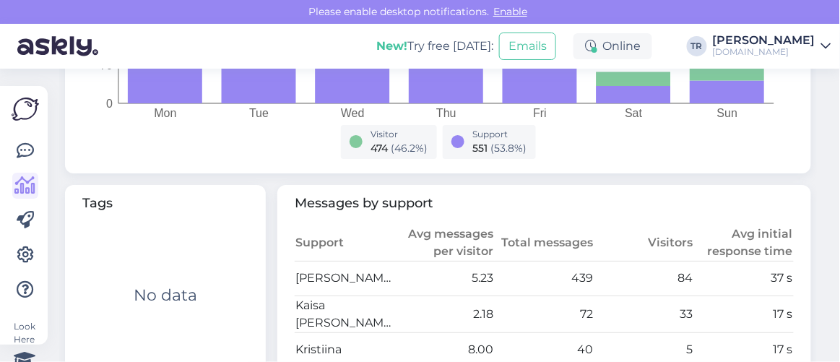
scroll to position [721, 0]
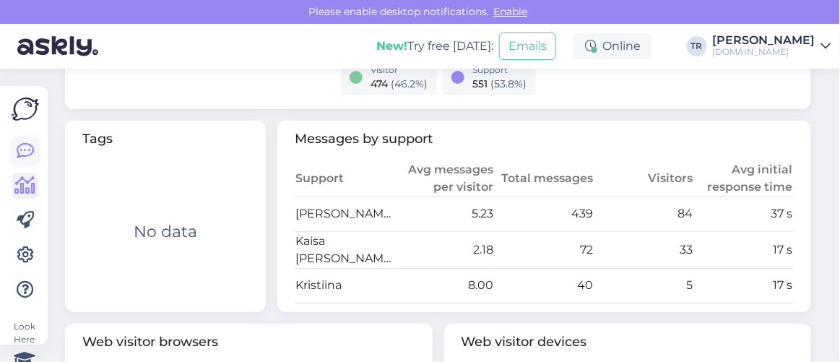
click at [32, 153] on icon at bounding box center [25, 150] width 17 height 17
